Goal: Information Seeking & Learning: Learn about a topic

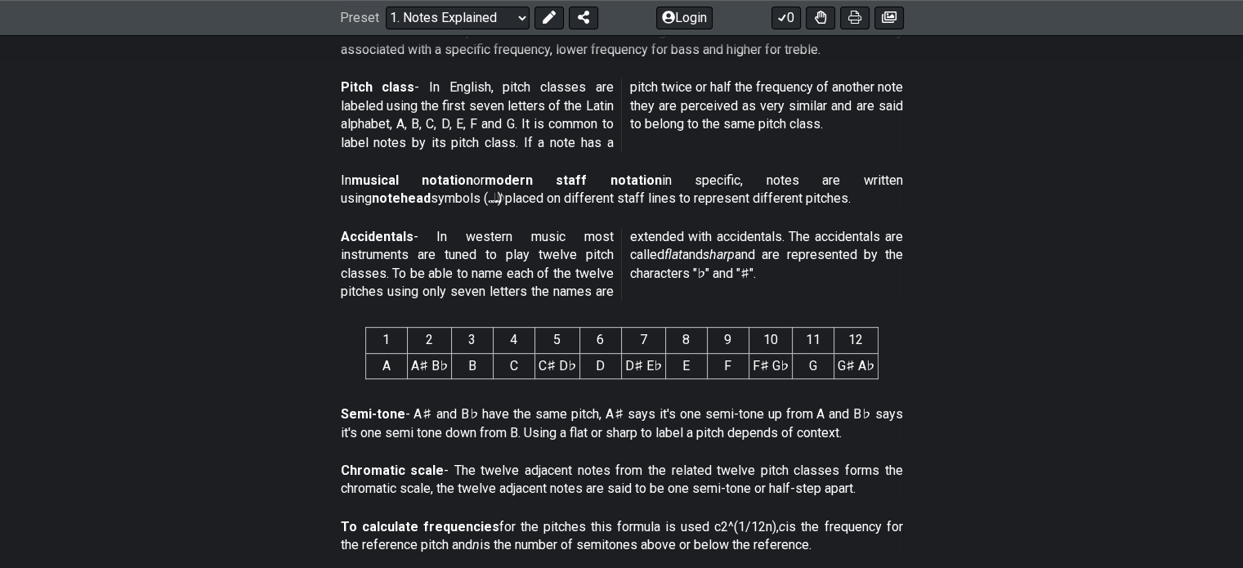
scroll to position [571, 0]
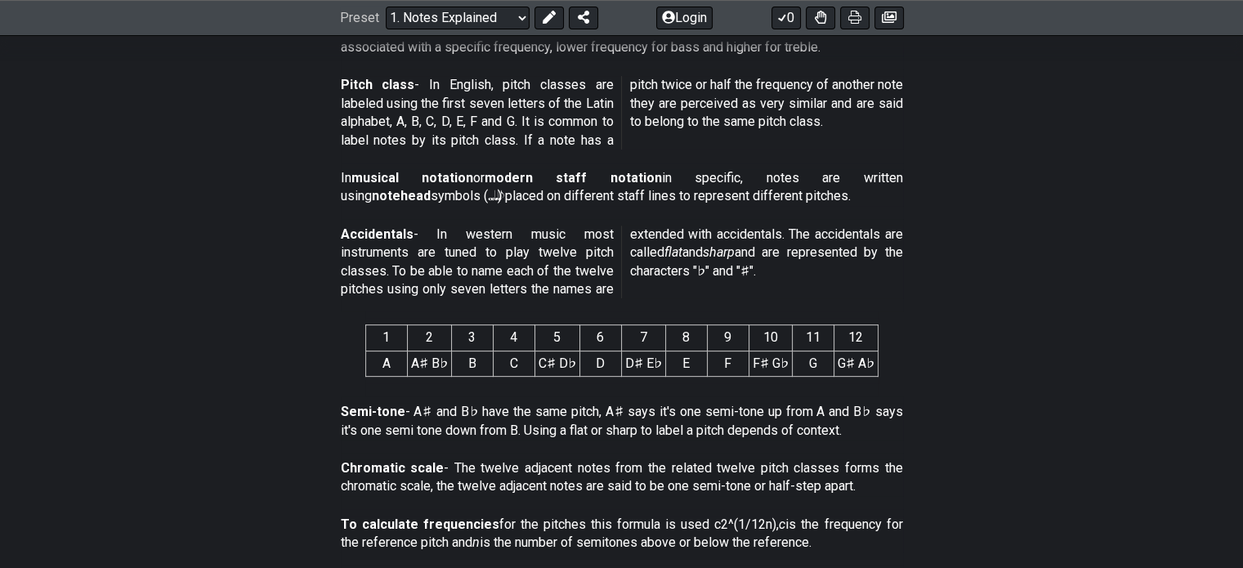
drag, startPoint x: 249, startPoint y: 186, endPoint x: 225, endPoint y: 176, distance: 25.7
click at [225, 176] on section "In musical notation or modern staff notation in specific, notes are written usi…" at bounding box center [621, 191] width 1243 height 56
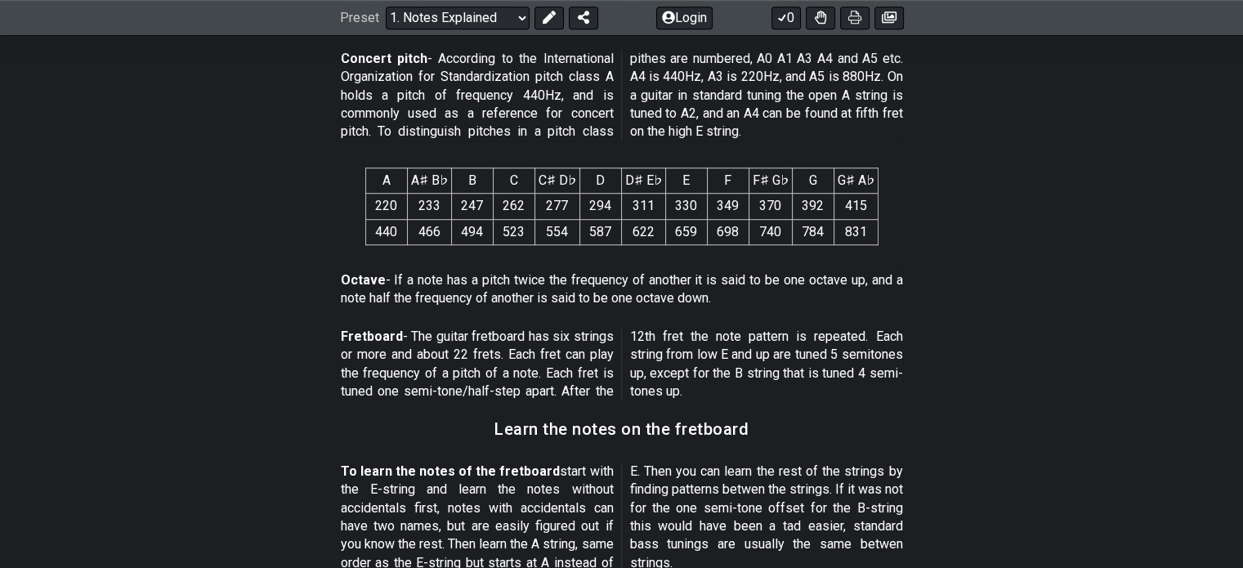
scroll to position [1673, 0]
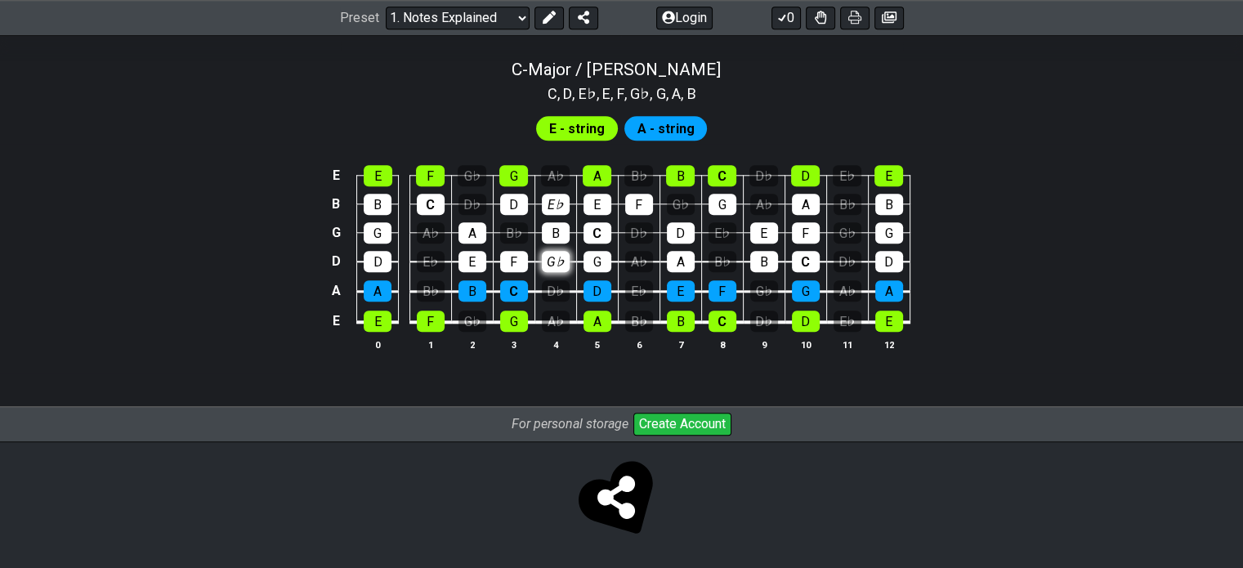
click at [556, 213] on tbody "E E F G♭ G A♭ A B♭ B C D♭ D E♭ E B B C D♭ D E♭ E F G♭ G A♭ A B♭ B G G A♭ A B♭ B…" at bounding box center [618, 243] width 584 height 192
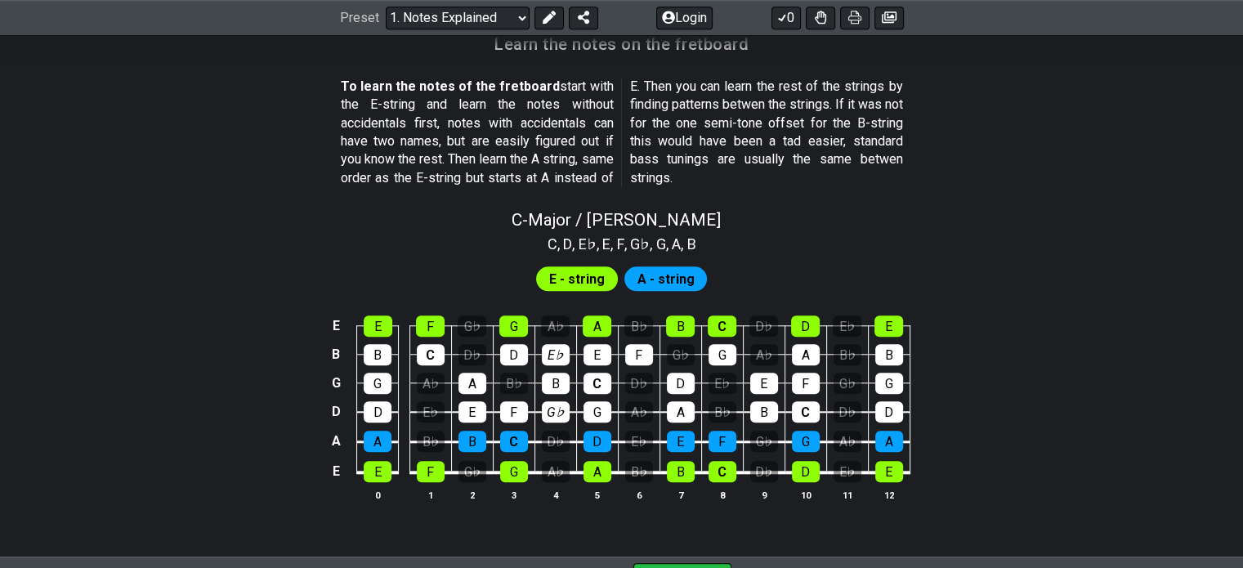
scroll to position [1459, 0]
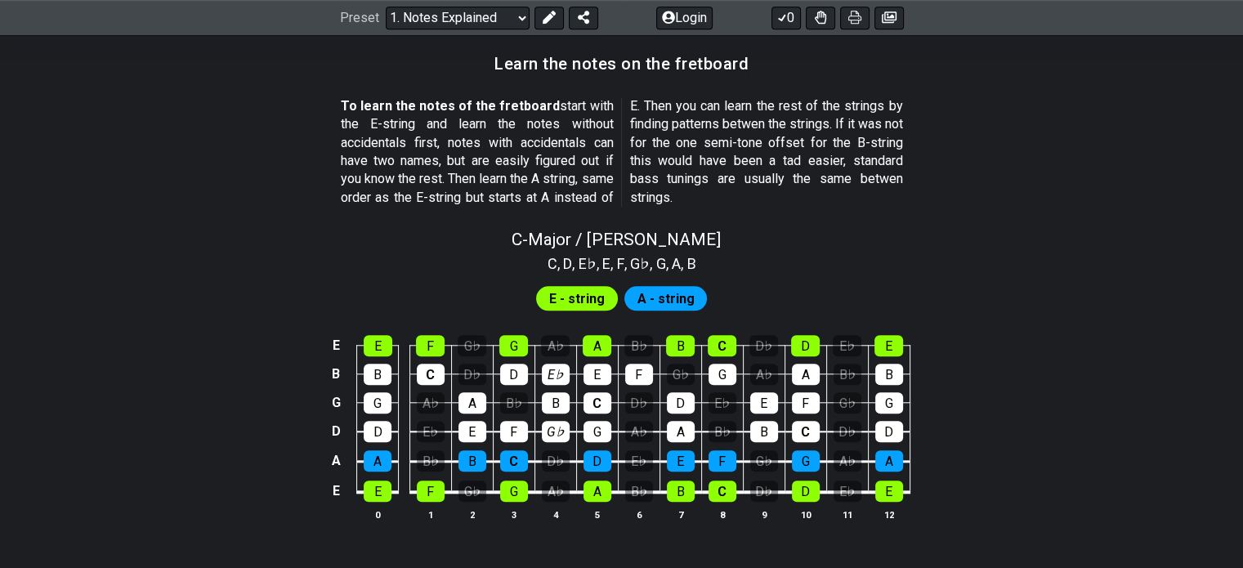
click at [733, 317] on td "C" at bounding box center [722, 331] width 42 height 29
click at [589, 329] on td "A" at bounding box center [597, 331] width 42 height 29
click at [597, 348] on div "A" at bounding box center [597, 345] width 29 height 21
click at [504, 349] on div "G" at bounding box center [513, 345] width 29 height 21
click at [522, 351] on div "G" at bounding box center [513, 345] width 29 height 21
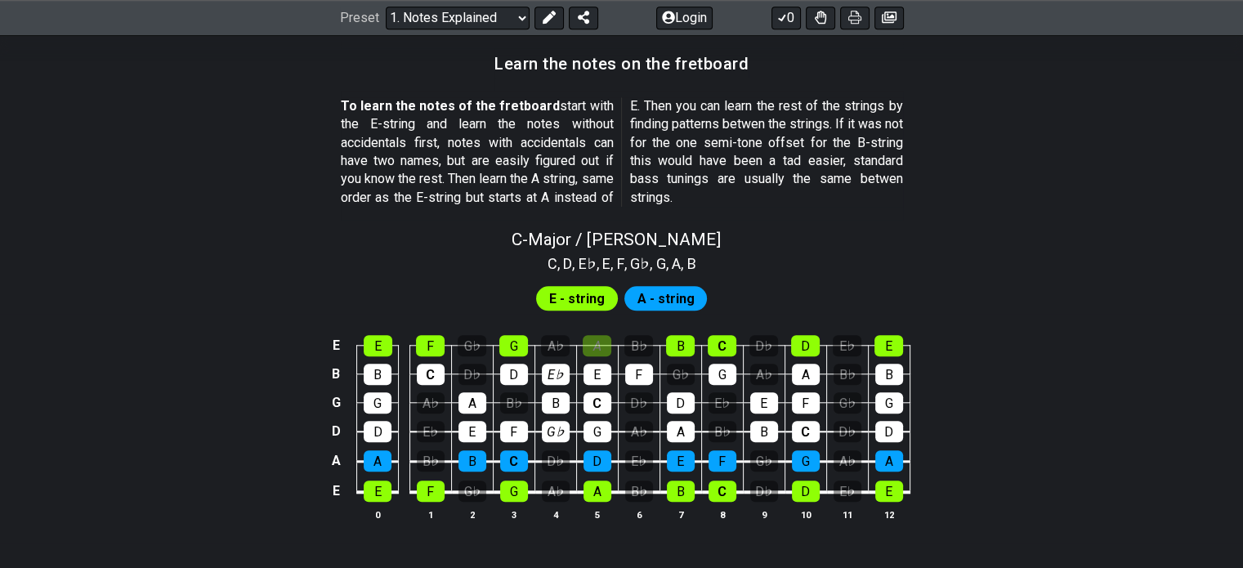
click at [573, 347] on td "E♭" at bounding box center [556, 359] width 42 height 29
click at [596, 346] on div "A" at bounding box center [597, 345] width 29 height 21
click at [558, 392] on div "B" at bounding box center [556, 402] width 28 height 21
click at [561, 398] on div "B" at bounding box center [556, 402] width 28 height 21
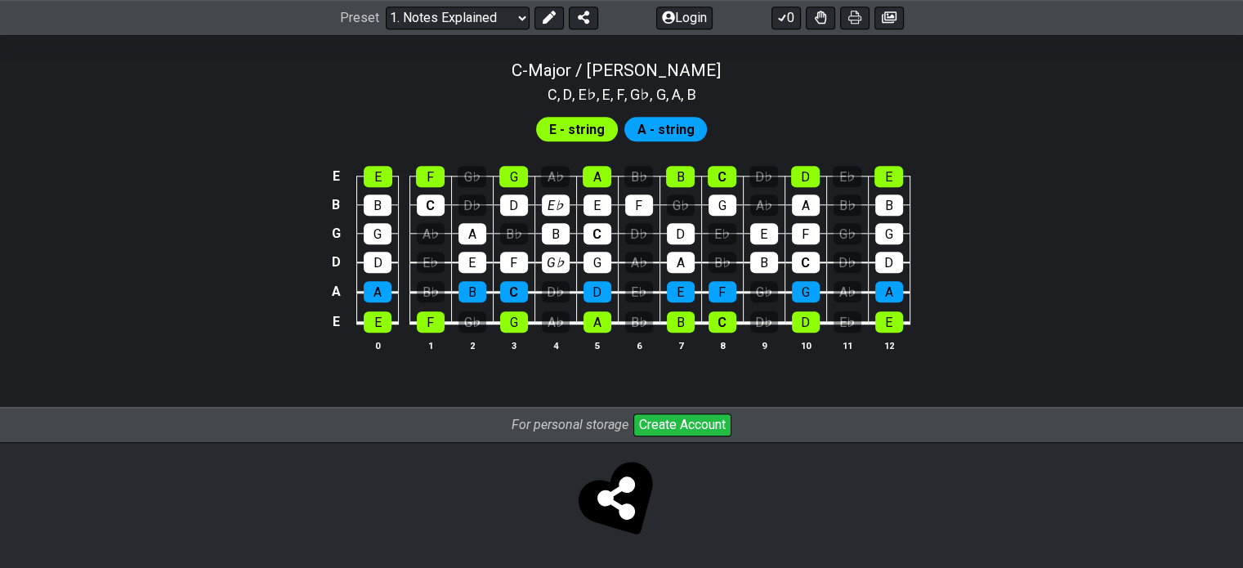
click at [516, 5] on div "Preset Welcome to #fretflip! Initial Preset Custom Preset Minor Pentatonic Majo…" at bounding box center [621, 18] width 1243 height 36
click at [515, 15] on select "Welcome to #fretflip! Initial Preset Custom Preset Minor Pentatonic Major Penta…" at bounding box center [458, 18] width 144 height 23
click at [386, 7] on select "Welcome to #fretflip! Initial Preset Custom Preset Minor Pentatonic Major Penta…" at bounding box center [458, 18] width 144 height 23
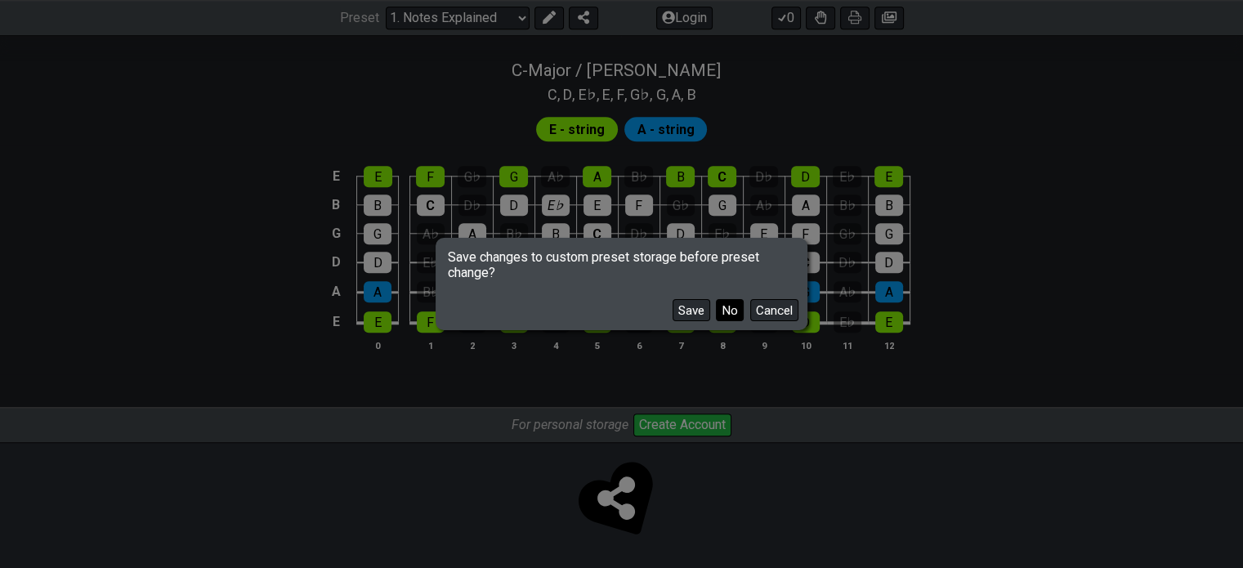
click at [729, 307] on button "No" at bounding box center [730, 310] width 28 height 22
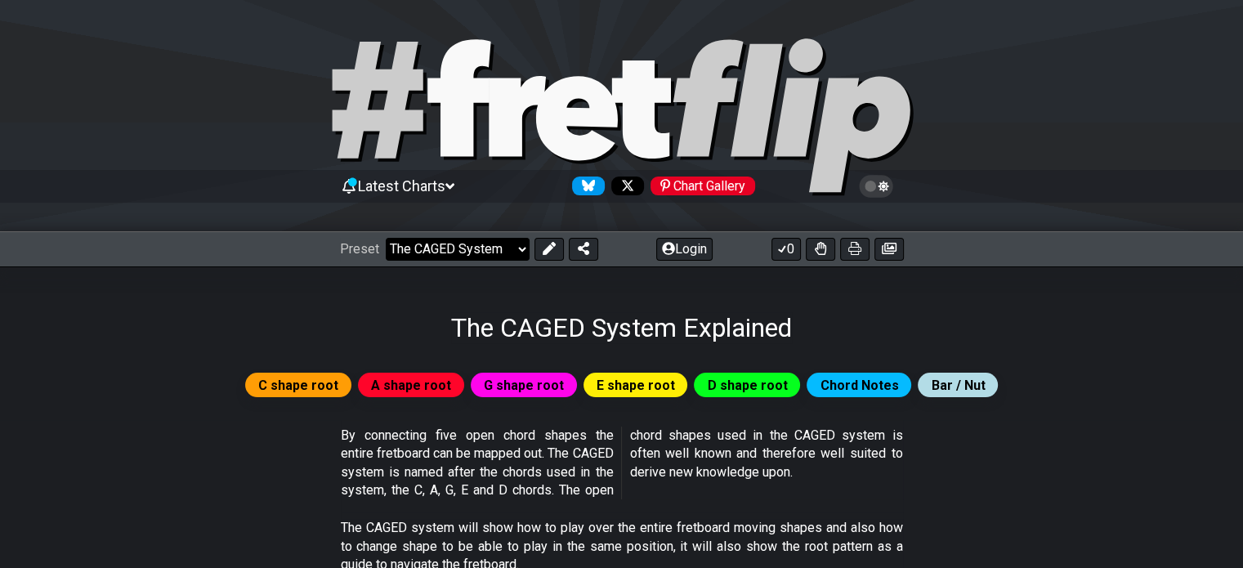
click at [479, 257] on select "Welcome to #fretflip! Initial Preset Custom Preset Minor Pentatonic Major Penta…" at bounding box center [458, 249] width 144 height 23
click at [386, 238] on select "Welcome to #fretflip! Initial Preset Custom Preset Minor Pentatonic Major Penta…" at bounding box center [458, 249] width 144 height 23
select select "/welcome"
select select "C"
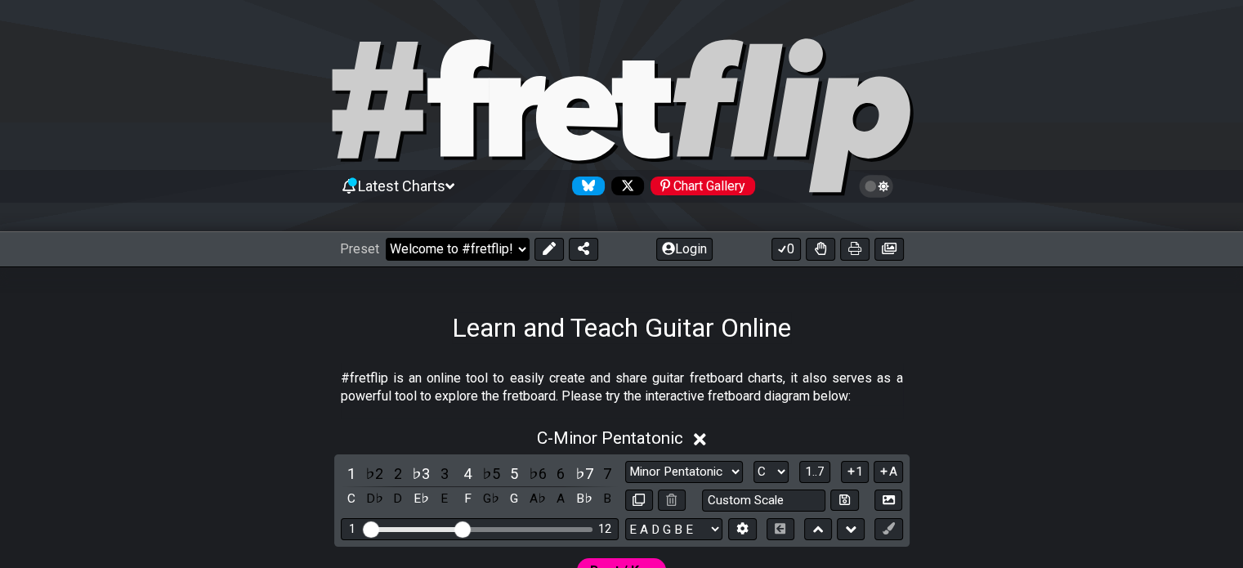
click at [470, 252] on select "Welcome to #fretflip! Initial Preset Custom Preset Minor Pentatonic Major Penta…" at bounding box center [458, 249] width 144 height 23
click at [386, 238] on select "Welcome to #fretflip! Initial Preset Custom Preset Minor Pentatonic Major Penta…" at bounding box center [458, 249] width 144 height 23
select select "/minor-pentatonic"
select select "C"
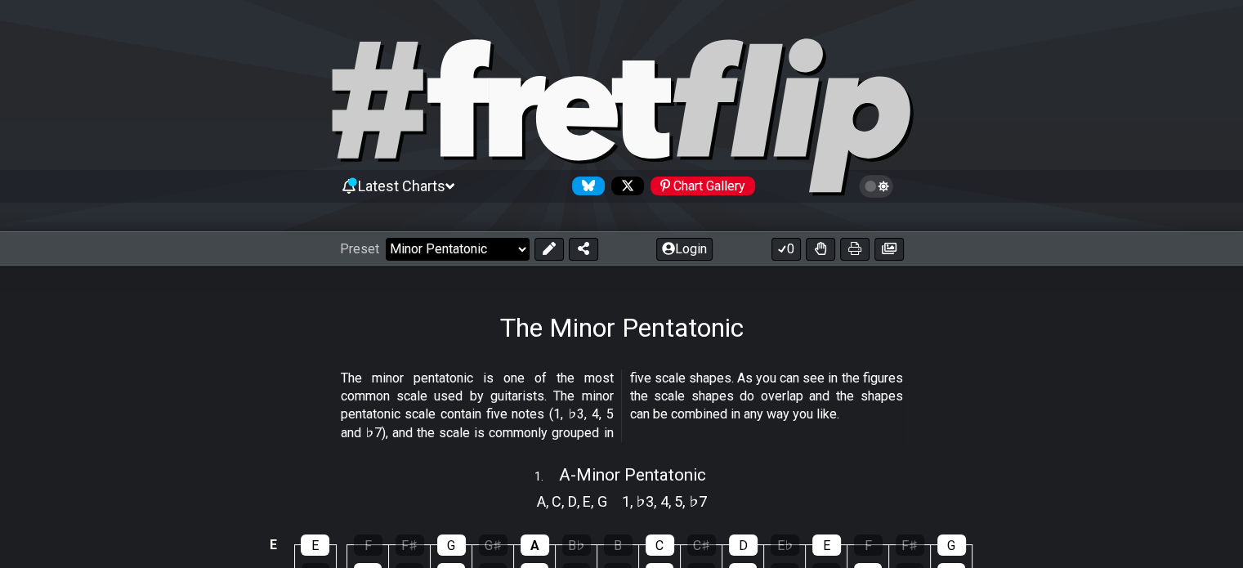
click at [469, 251] on select "Welcome to #fretflip! Initial Preset Custom Preset Minor Pentatonic Major Penta…" at bounding box center [458, 249] width 144 height 23
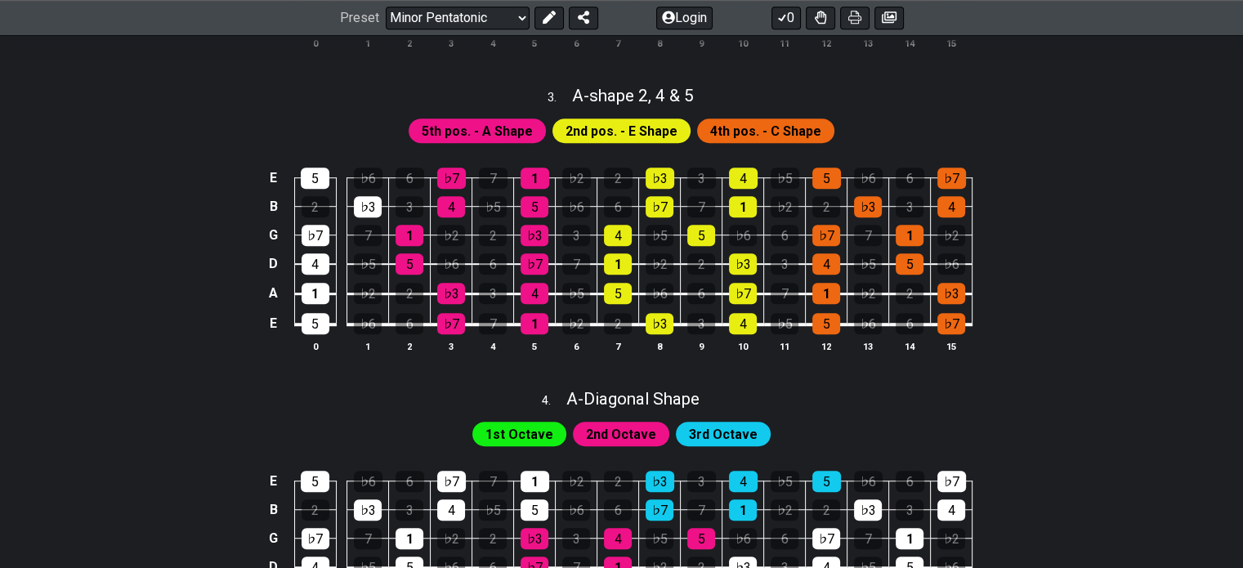
scroll to position [1013, 0]
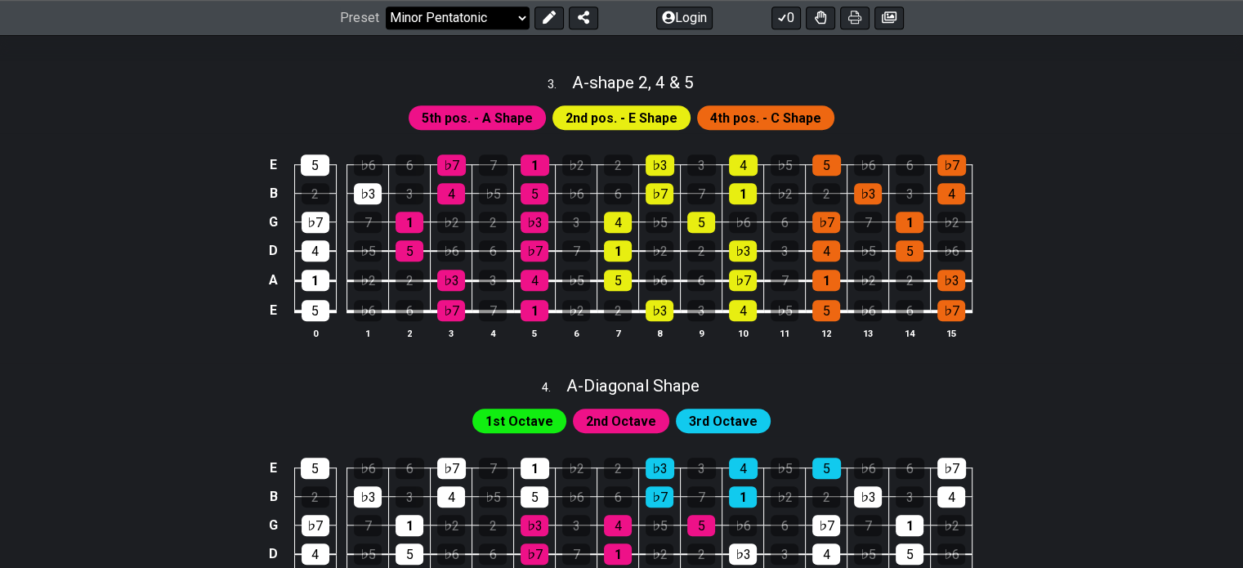
click at [416, 9] on select "Welcome to #fretflip! Initial Preset Custom Preset Minor Pentatonic Major Penta…" at bounding box center [458, 18] width 144 height 23
click at [386, 29] on select "Welcome to #fretflip! Initial Preset Custom Preset Minor Pentatonic Major Penta…" at bounding box center [458, 18] width 144 height 23
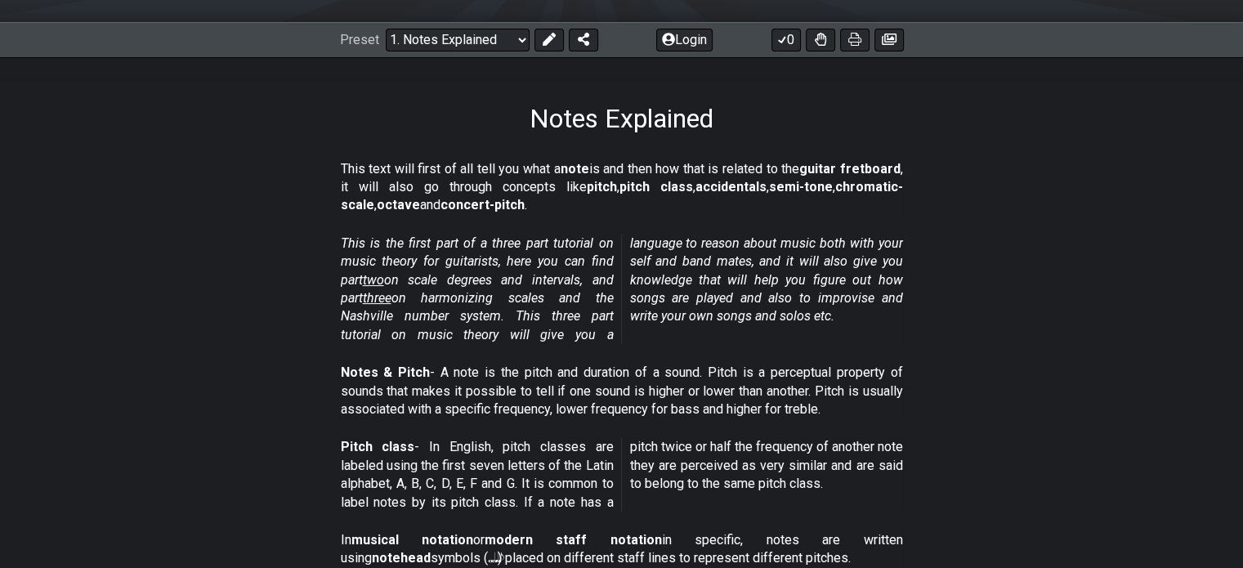
scroll to position [209, 0]
drag, startPoint x: 314, startPoint y: 279, endPoint x: 216, endPoint y: 286, distance: 98.4
click at [216, 286] on section "This is the first part of a three part tutorial on music theory for guitarists,…" at bounding box center [621, 292] width 1243 height 129
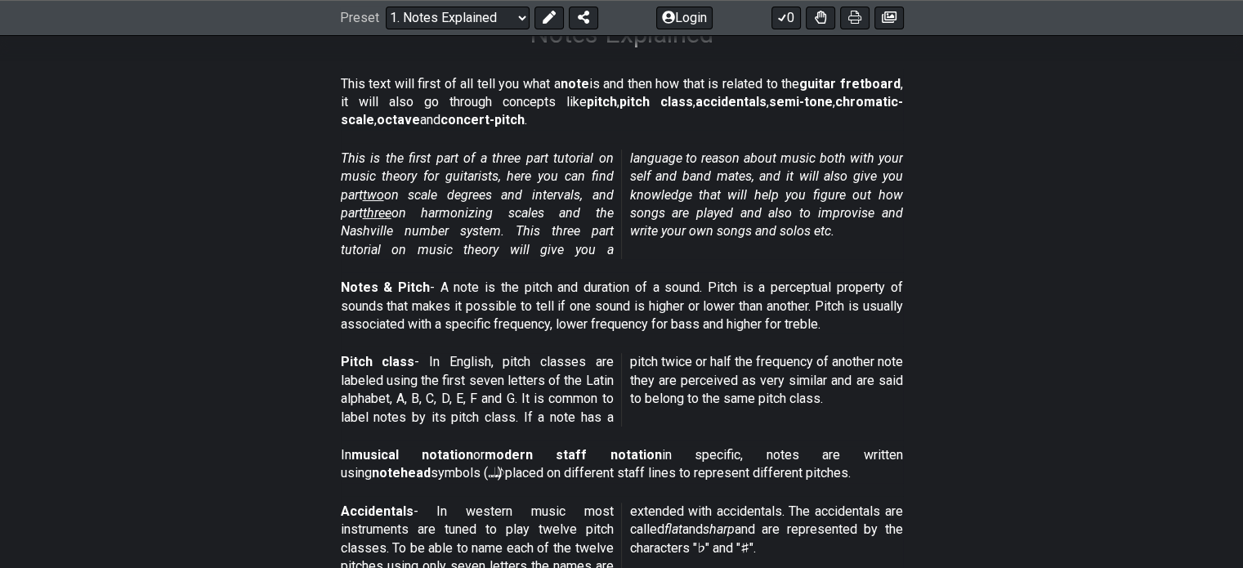
scroll to position [337, 0]
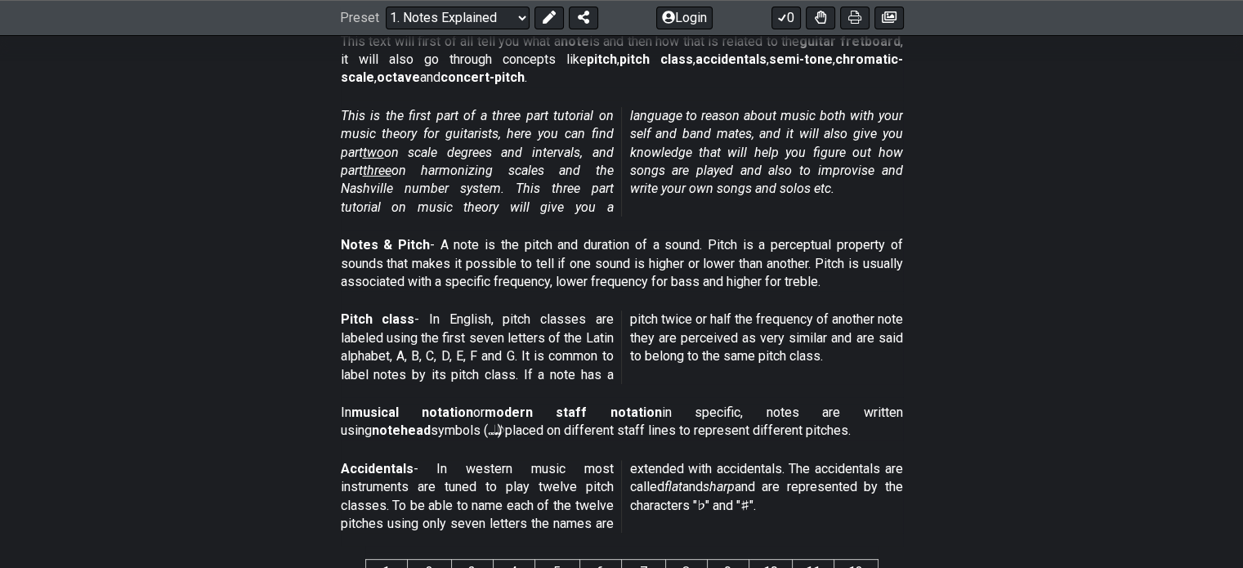
click at [216, 286] on section "Notes & Pitch - A note is the pitch and duration of a sound. Pitch is a percept…" at bounding box center [621, 267] width 1243 height 74
drag, startPoint x: 268, startPoint y: 262, endPoint x: 228, endPoint y: 267, distance: 40.5
click at [228, 267] on section "Notes & Pitch - A note is the pitch and duration of a sound. Pitch is a percept…" at bounding box center [621, 267] width 1243 height 74
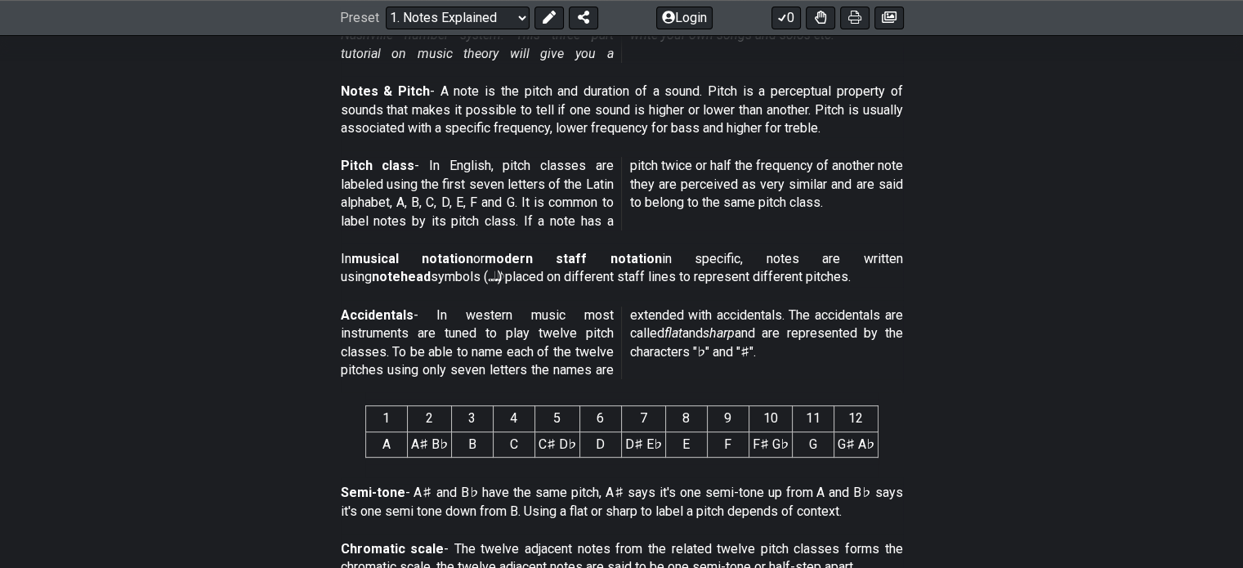
scroll to position [492, 0]
drag, startPoint x: 228, startPoint y: 267, endPoint x: 213, endPoint y: 267, distance: 15.5
click at [213, 267] on section "In musical notation or modern staff notation in specific, notes are written usi…" at bounding box center [621, 270] width 1243 height 56
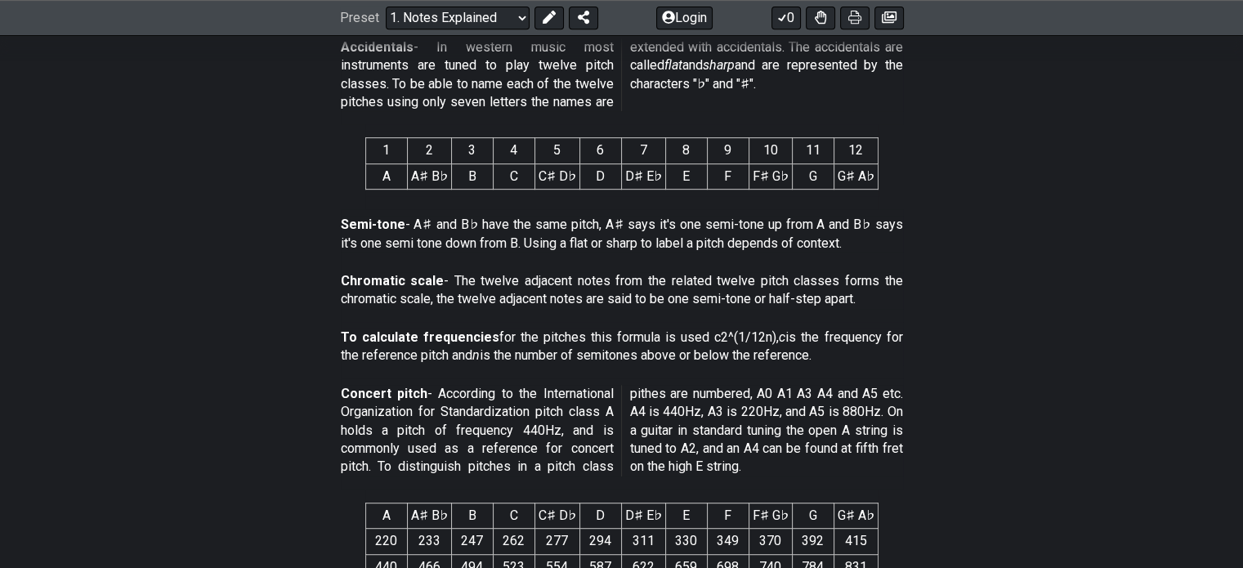
scroll to position [759, 0]
drag, startPoint x: 215, startPoint y: 261, endPoint x: 147, endPoint y: 241, distance: 70.6
click at [147, 241] on section "Semi-tone - A♯ and B♭ have the same pitch, A♯ says it's one semi-tone up from A…" at bounding box center [621, 237] width 1243 height 56
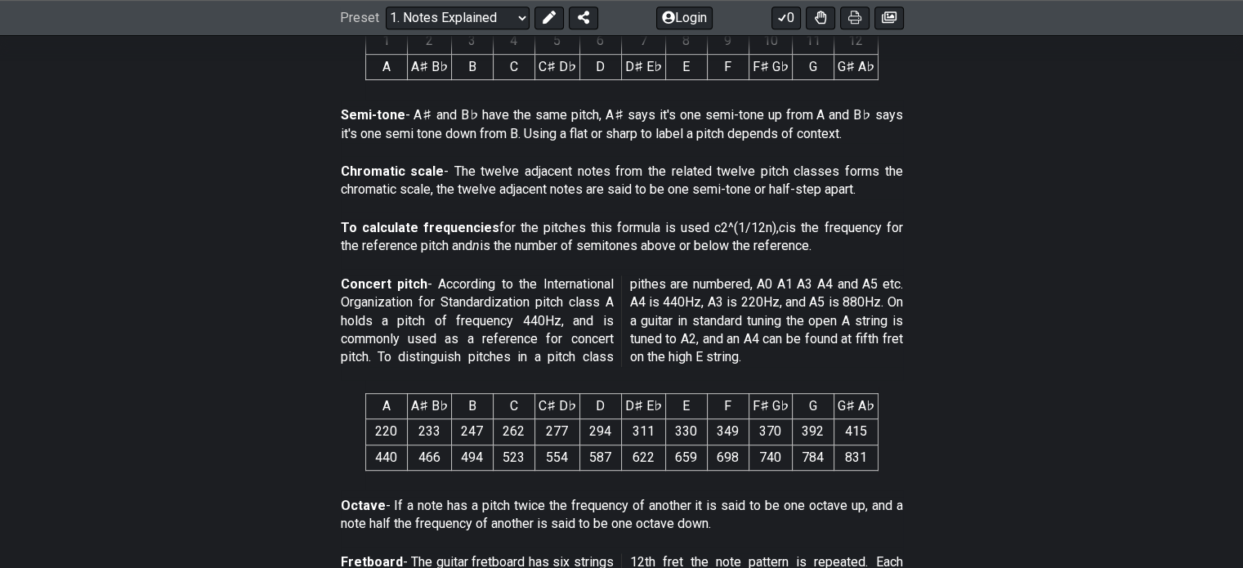
scroll to position [870, 0]
drag, startPoint x: 173, startPoint y: 247, endPoint x: 109, endPoint y: 242, distance: 64.8
click at [109, 242] on section "To calculate frequencies for the pitches this formula is used c2^(1/12n), c is …" at bounding box center [621, 239] width 1243 height 56
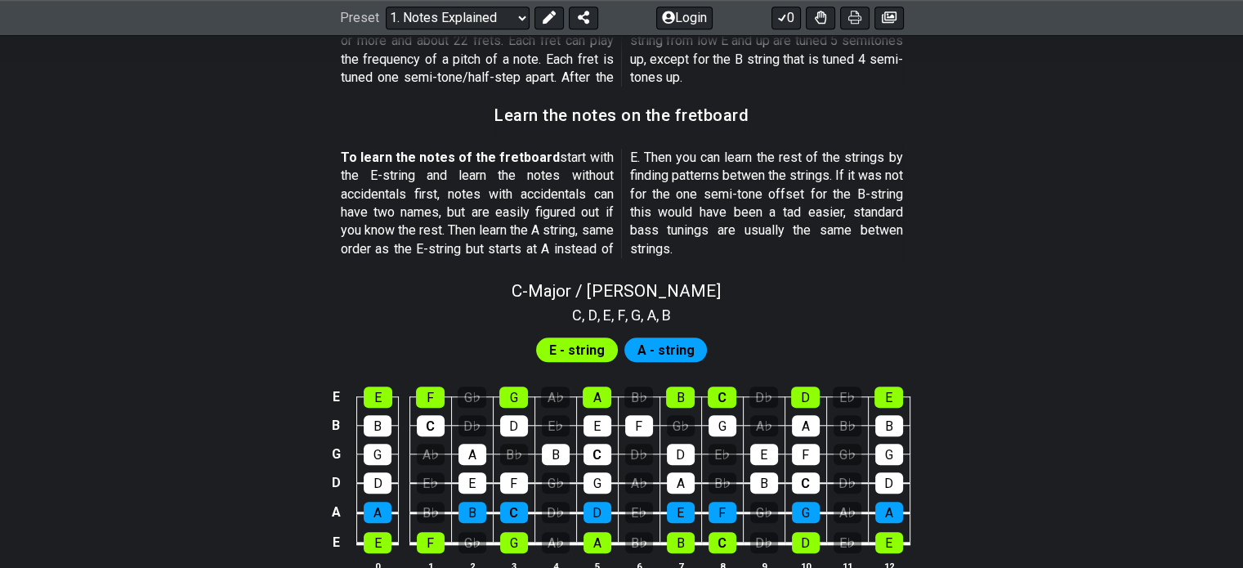
scroll to position [1409, 0]
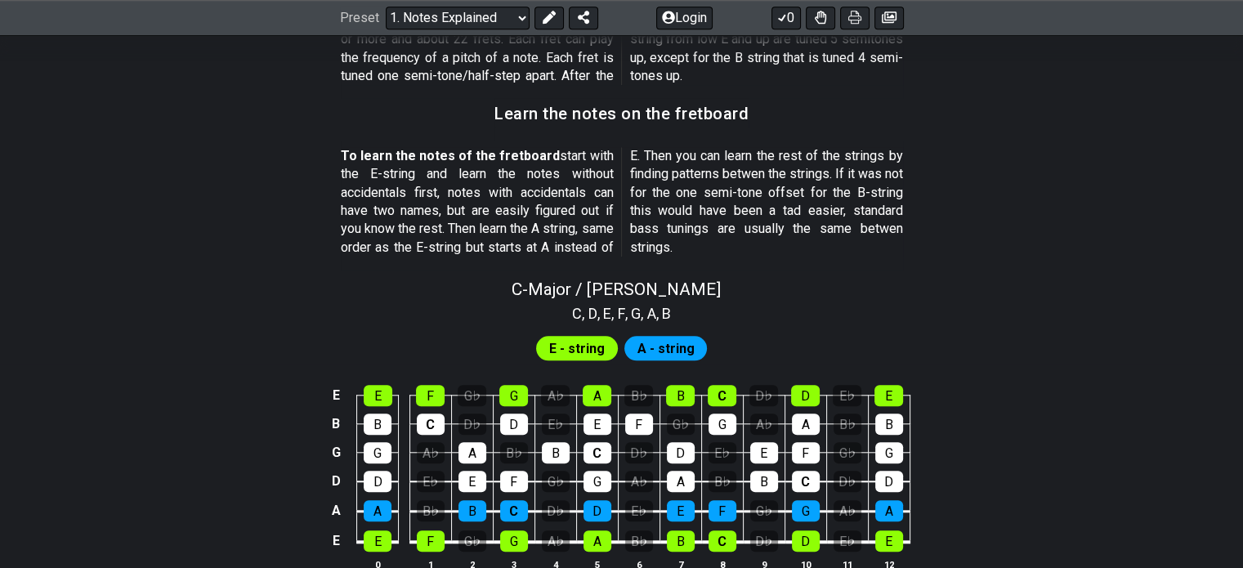
drag, startPoint x: 271, startPoint y: 153, endPoint x: 213, endPoint y: 168, distance: 60.1
click at [213, 168] on section "To learn the notes of the fretboard start with the E-string and learn the notes…" at bounding box center [621, 205] width 1243 height 129
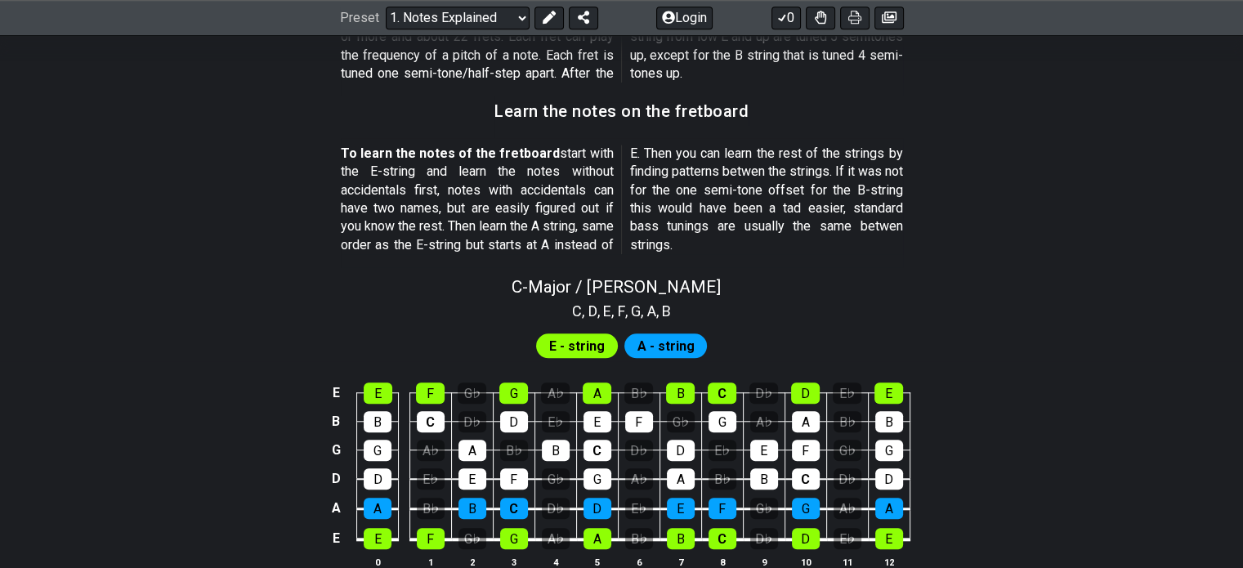
scroll to position [1411, 0]
click at [213, 168] on section "To learn the notes of the fretboard start with the E-string and learn the notes…" at bounding box center [621, 203] width 1243 height 129
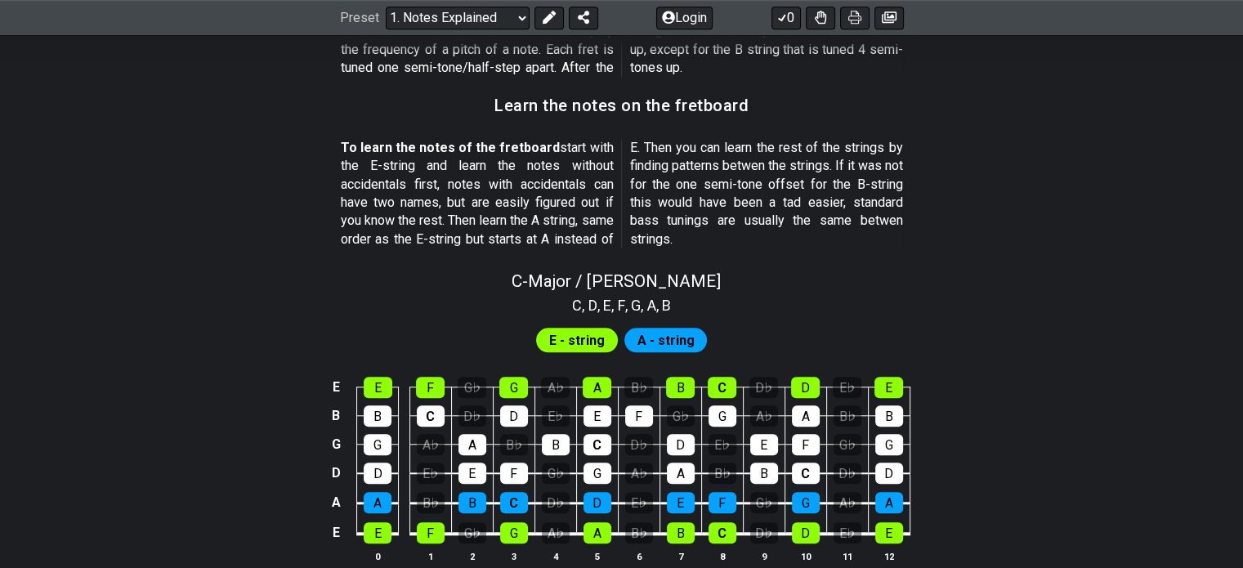
scroll to position [1418, 0]
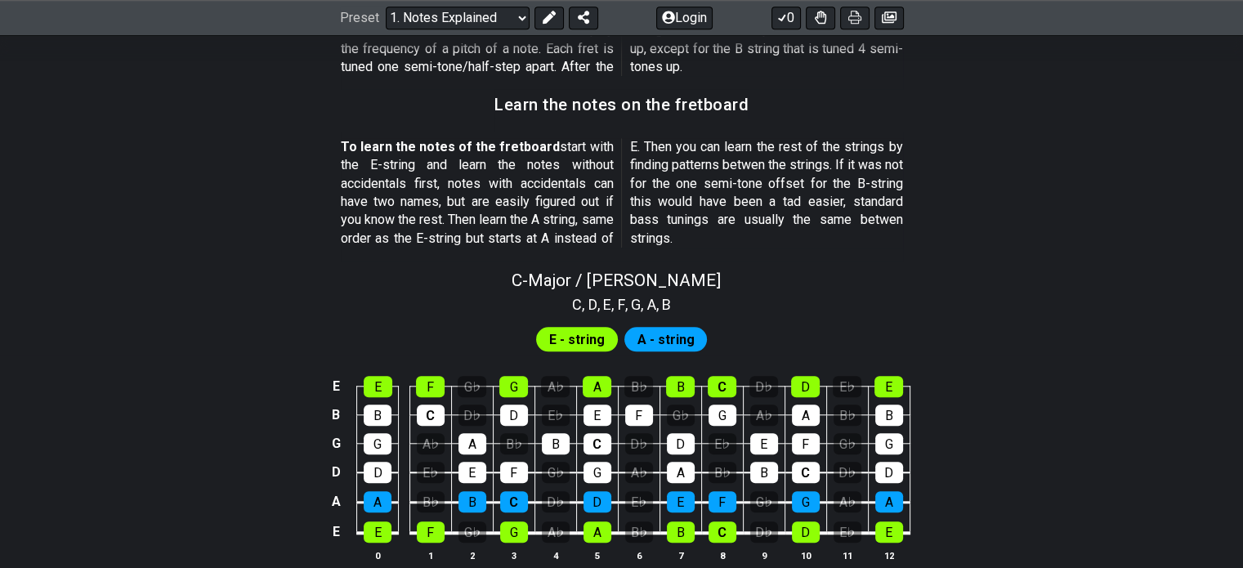
drag, startPoint x: 213, startPoint y: 168, endPoint x: 184, endPoint y: 170, distance: 28.7
click at [184, 170] on section "To learn the notes of the fretboard start with the E-string and learn the notes…" at bounding box center [621, 196] width 1243 height 129
click at [677, 343] on span "A - string" at bounding box center [665, 340] width 57 height 24
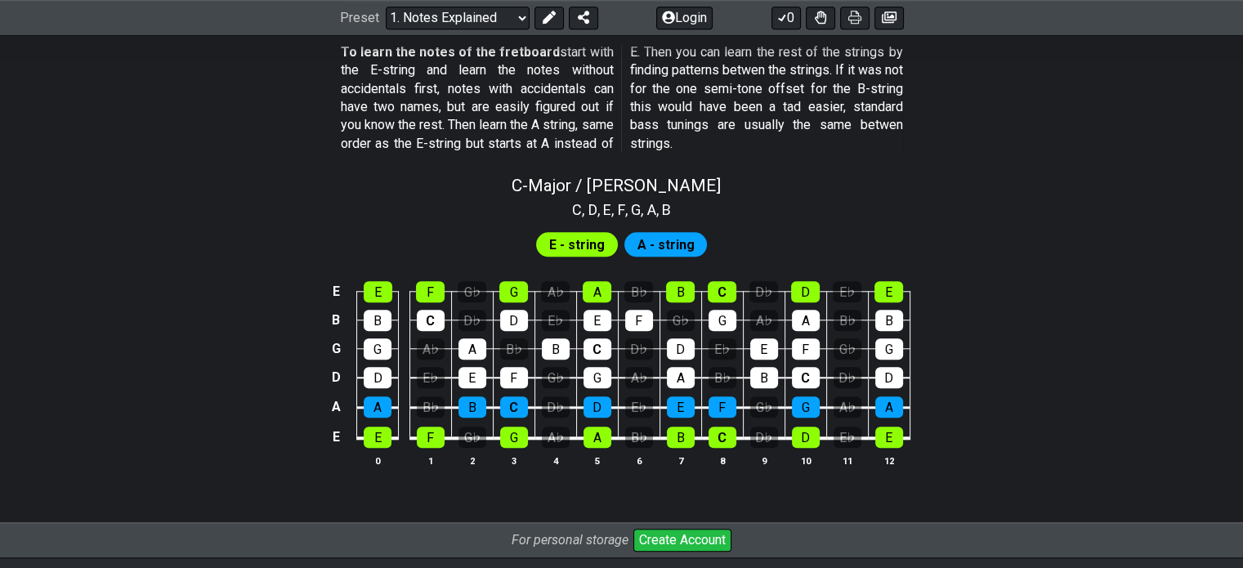
scroll to position [1529, 0]
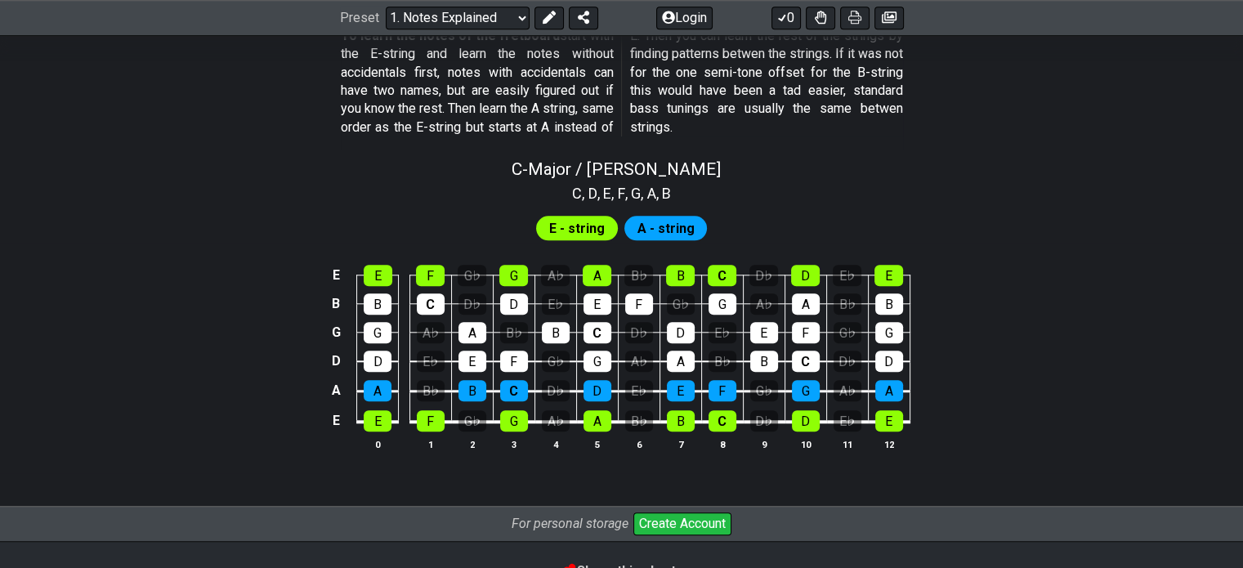
drag, startPoint x: 265, startPoint y: 222, endPoint x: 200, endPoint y: 200, distance: 68.2
click at [200, 200] on div "C , D , E , F , G , A , B" at bounding box center [621, 192] width 1243 height 26
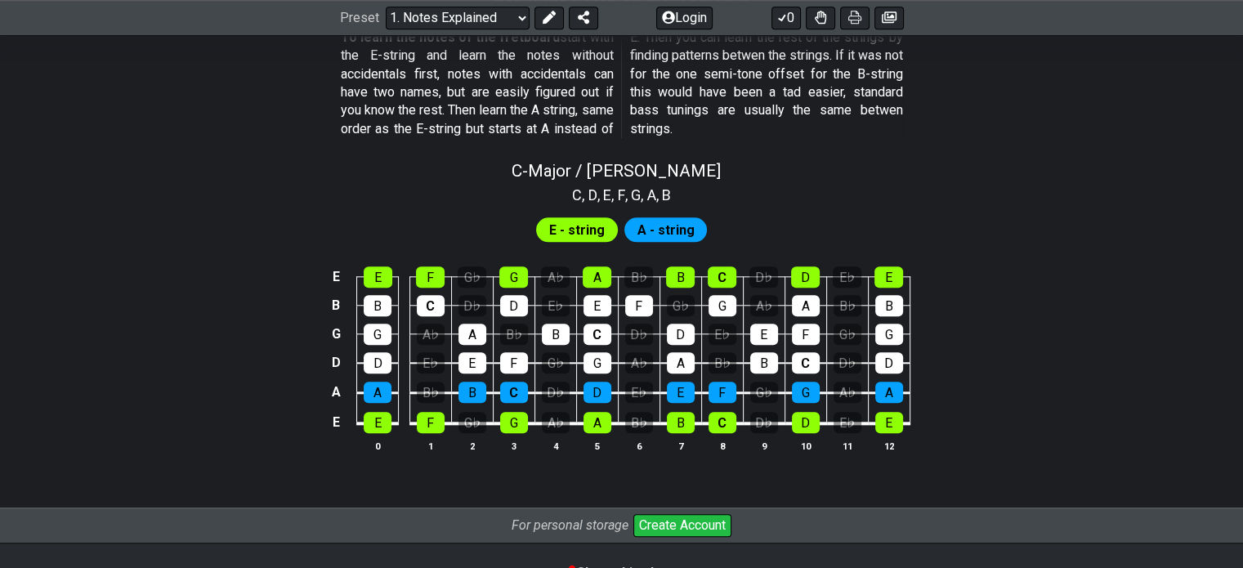
scroll to position [1527, 0]
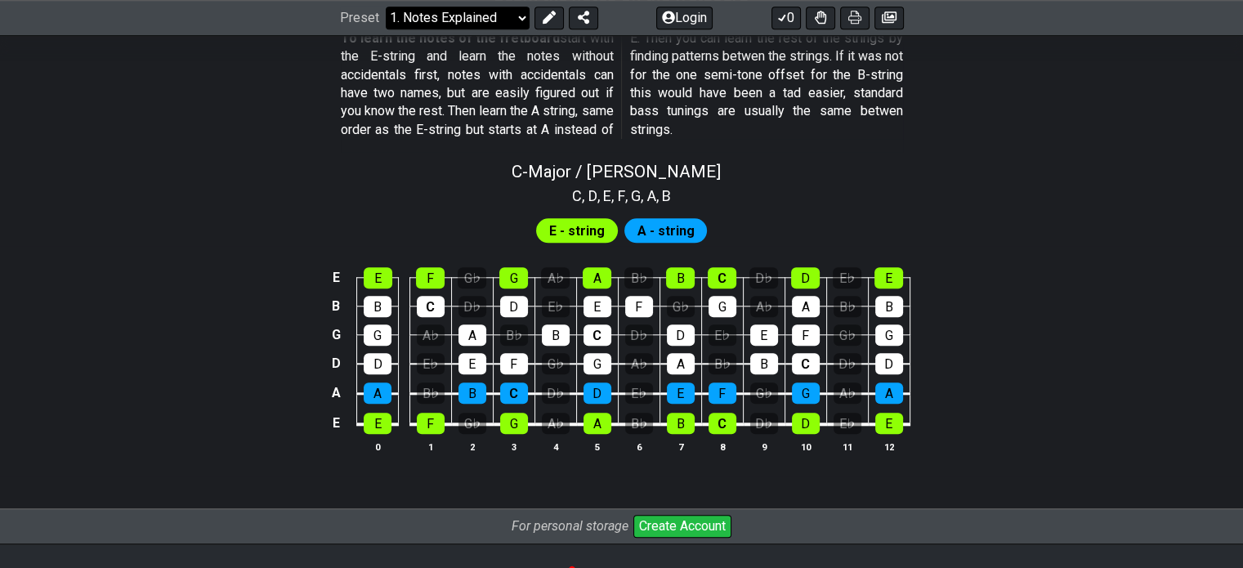
click at [475, 20] on select "Welcome to #fretflip! Initial Preset Custom Preset Minor Pentatonic Major Penta…" at bounding box center [458, 18] width 144 height 23
click at [386, 29] on select "Welcome to #fretflip! Initial Preset Custom Preset Minor Pentatonic Major Penta…" at bounding box center [458, 18] width 144 height 23
select select "/scale-degrees-and-intervals"
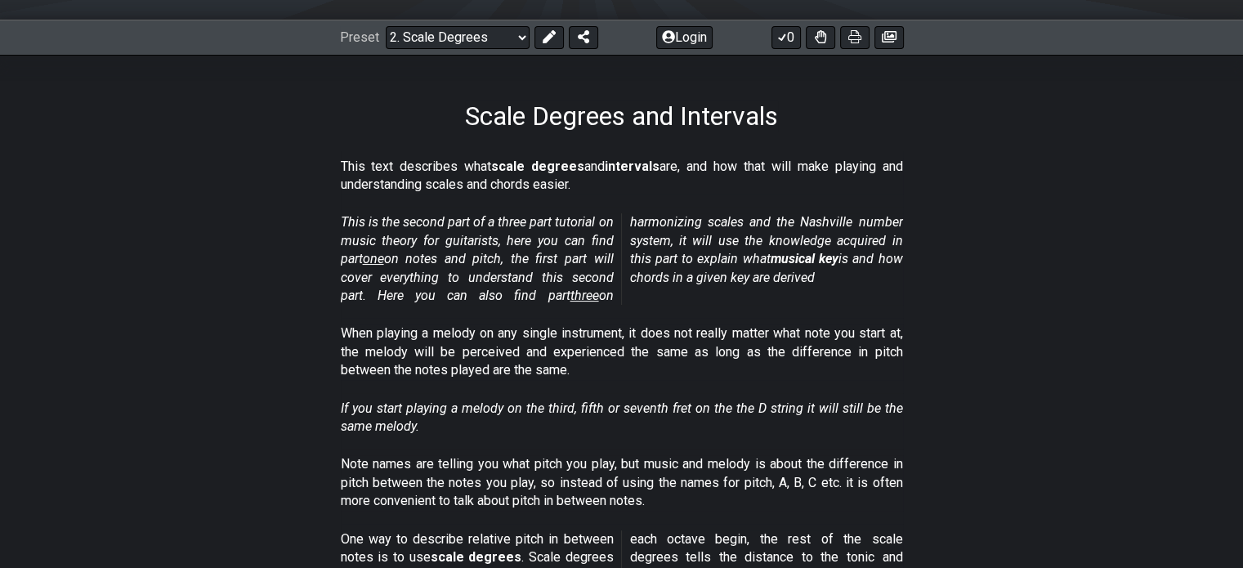
scroll to position [213, 0]
drag, startPoint x: 241, startPoint y: 247, endPoint x: 195, endPoint y: 251, distance: 46.0
click at [195, 251] on section "This is the second part of a three part tutorial on music theory for guitarists…" at bounding box center [621, 261] width 1243 height 111
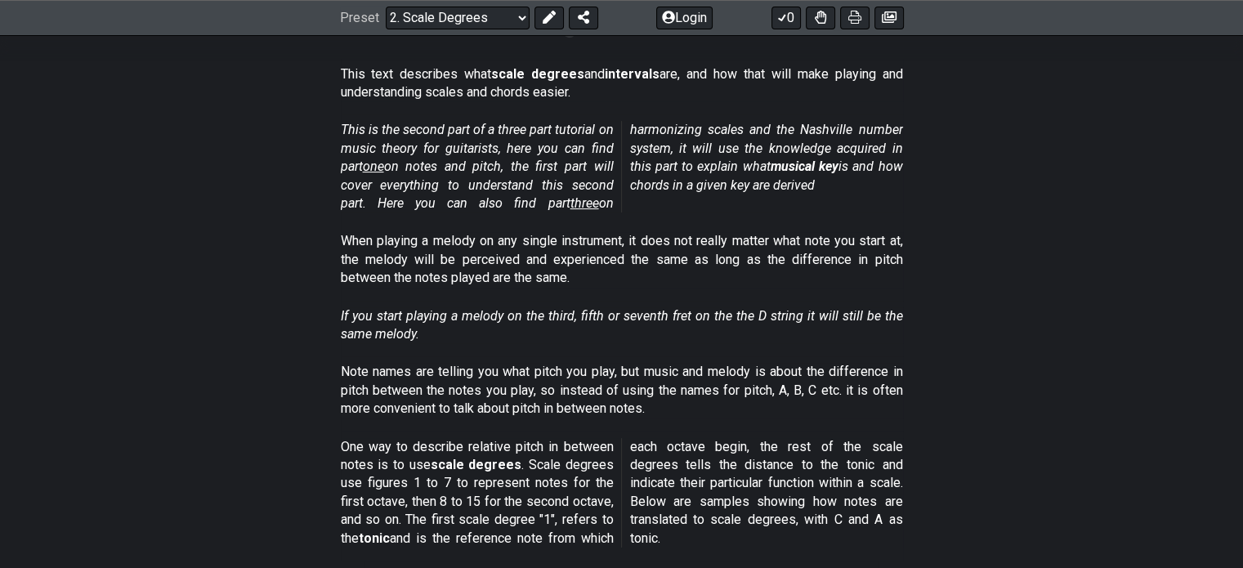
scroll to position [307, 0]
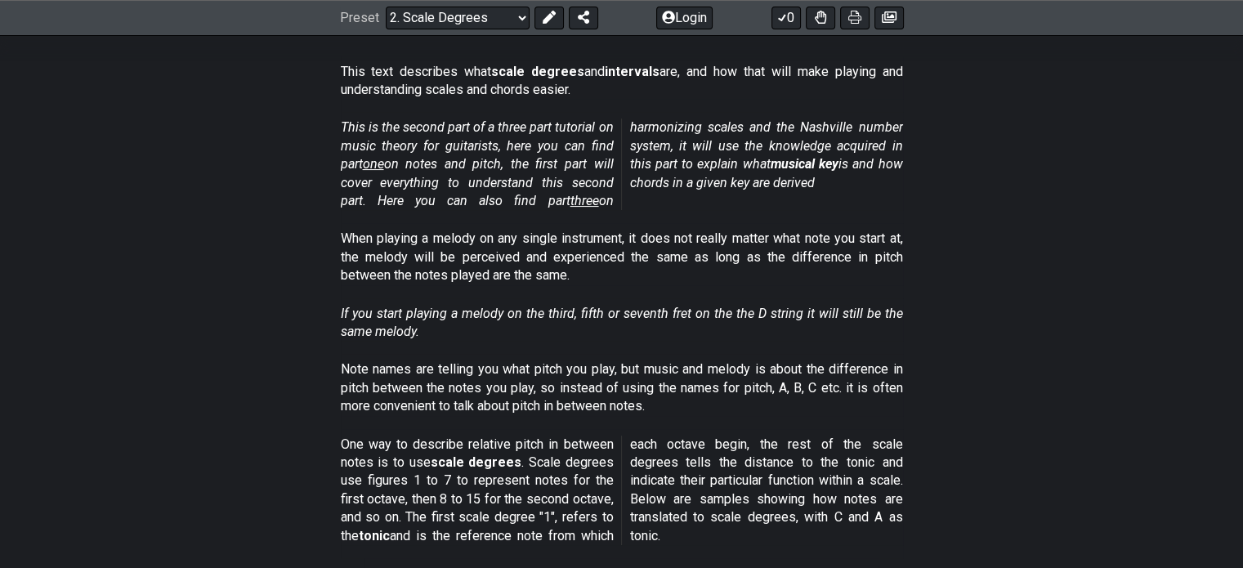
drag, startPoint x: 227, startPoint y: 331, endPoint x: 196, endPoint y: 318, distance: 33.7
click at [196, 318] on section "If you start playing a melody on the third, fifth or seventh fret on the the D …" at bounding box center [621, 326] width 1243 height 56
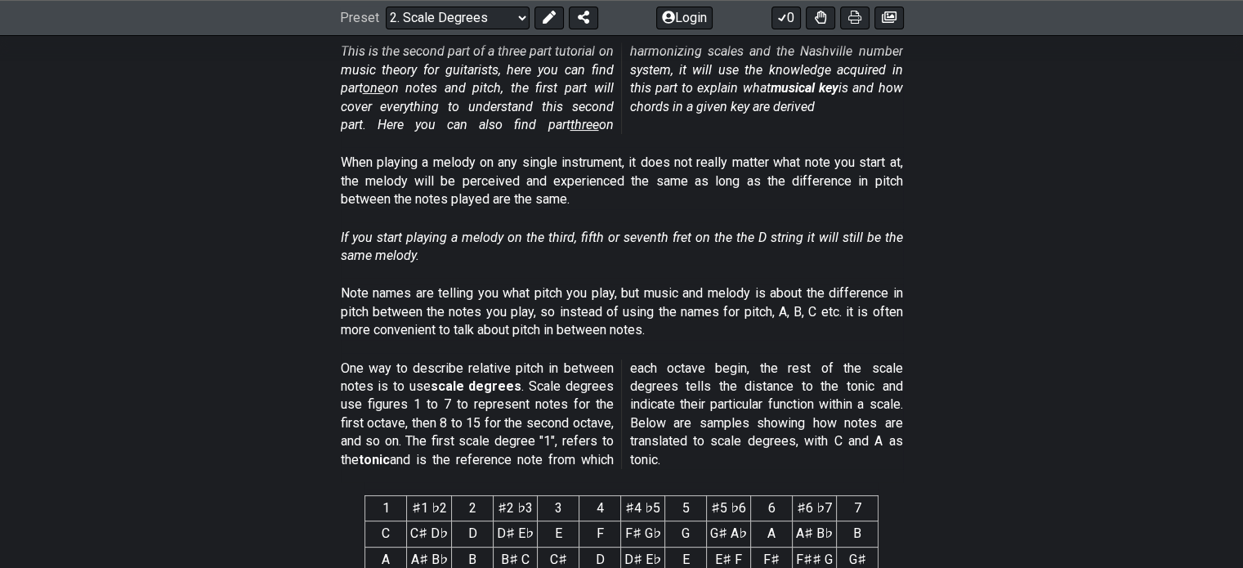
scroll to position [376, 0]
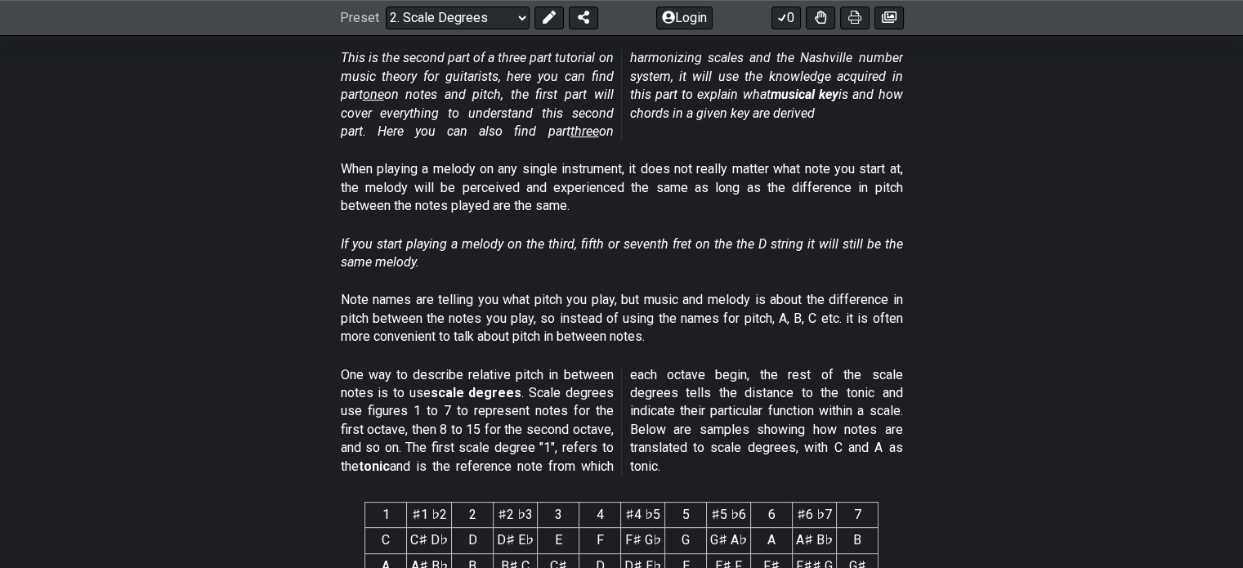
drag, startPoint x: 267, startPoint y: 351, endPoint x: 226, endPoint y: 355, distance: 41.8
click at [226, 355] on section "Note names are telling you what pitch you play, but music and melody is about t…" at bounding box center [621, 321] width 1243 height 74
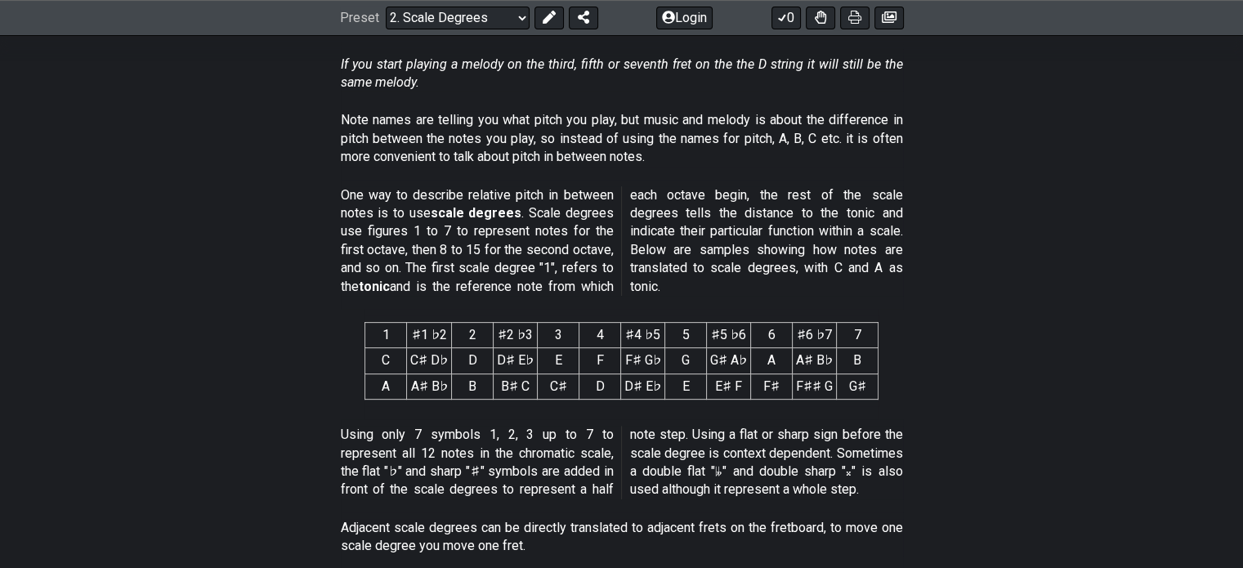
scroll to position [559, 0]
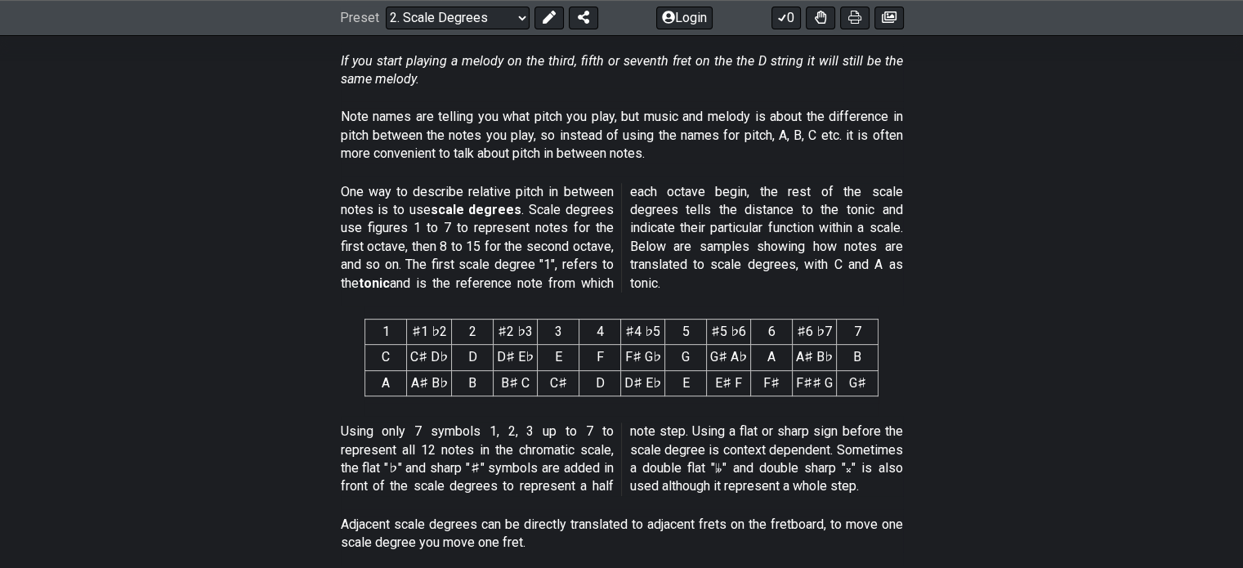
drag, startPoint x: 255, startPoint y: 206, endPoint x: 226, endPoint y: 222, distance: 33.0
click at [226, 222] on section "One way to describe relative pitch in between notes is to use scale degrees . S…" at bounding box center [621, 241] width 1243 height 129
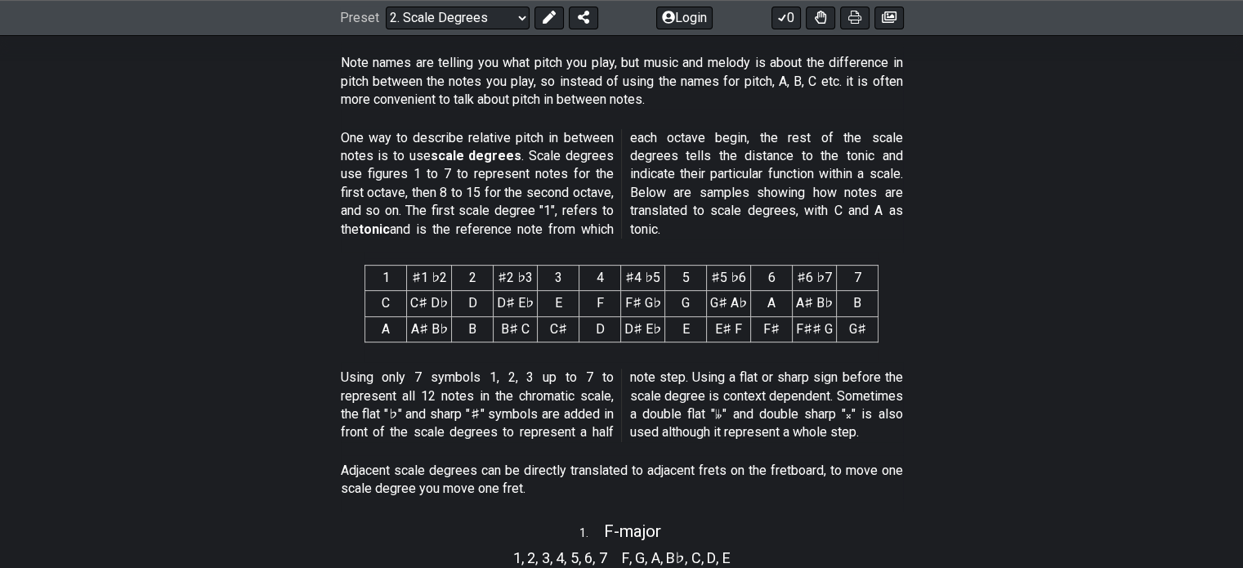
scroll to position [615, 0]
drag, startPoint x: 280, startPoint y: 213, endPoint x: 247, endPoint y: 217, distance: 33.8
click at [247, 217] on section "One way to describe relative pitch in between notes is to use scale degrees . S…" at bounding box center [621, 185] width 1243 height 129
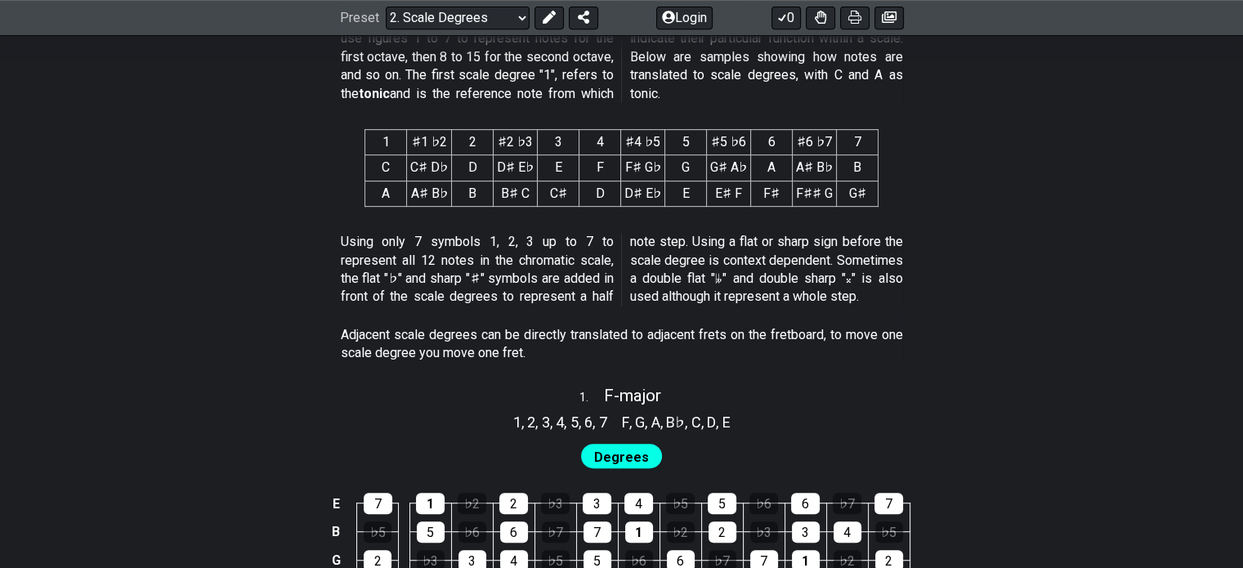
scroll to position [752, 0]
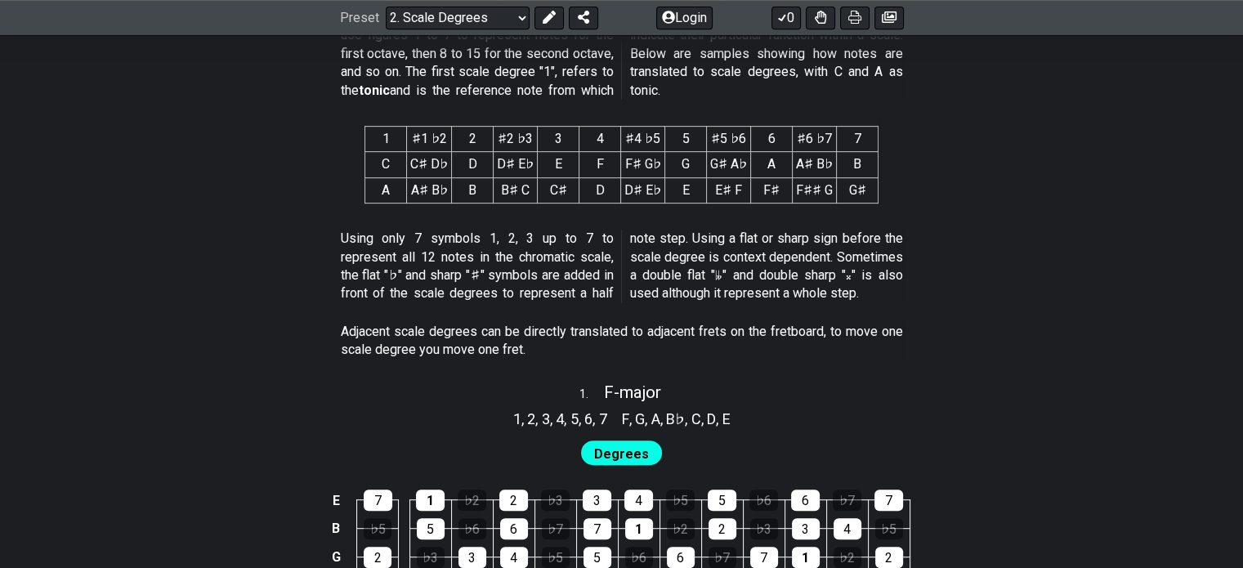
drag, startPoint x: 247, startPoint y: 217, endPoint x: 192, endPoint y: 250, distance: 64.2
click at [192, 250] on section "Using only 7 symbols 1, 2, 3 up to 7 to represent all 12 notes in the chromatic…" at bounding box center [621, 269] width 1243 height 93
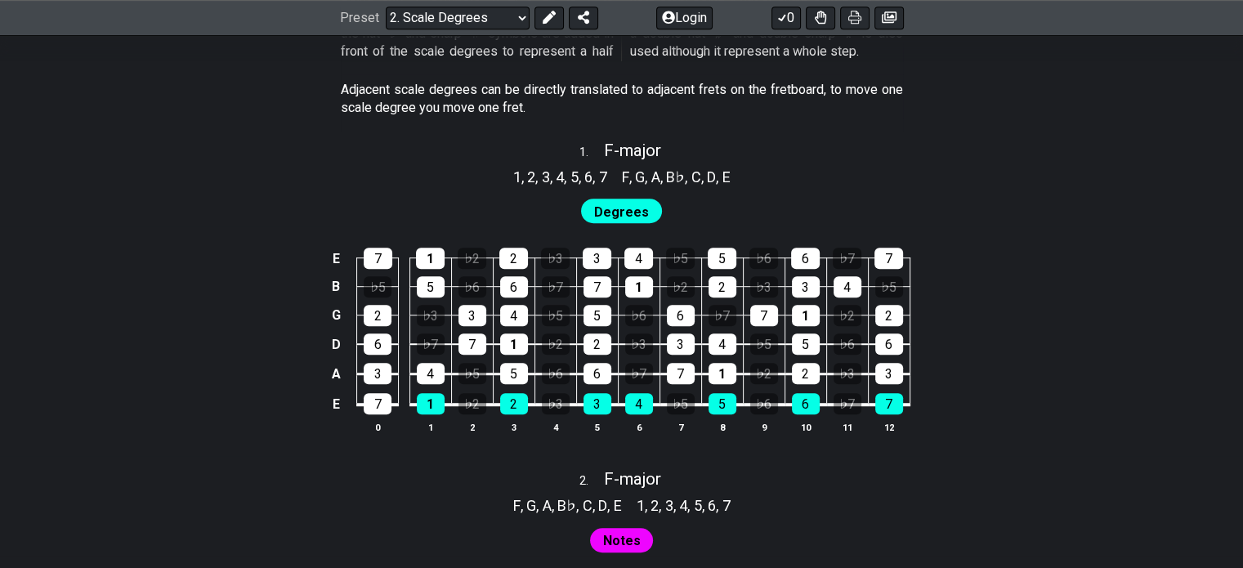
scroll to position [938, 0]
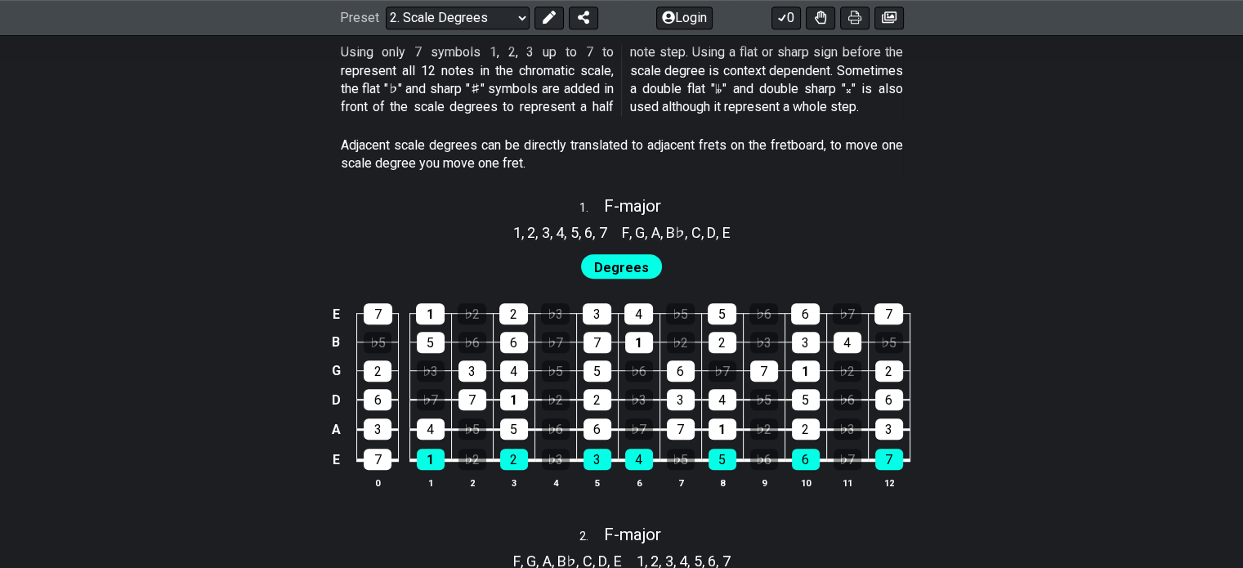
drag, startPoint x: 262, startPoint y: 221, endPoint x: 222, endPoint y: 212, distance: 40.3
click at [222, 212] on div "1 . F - major" at bounding box center [621, 201] width 1243 height 31
select select "F"
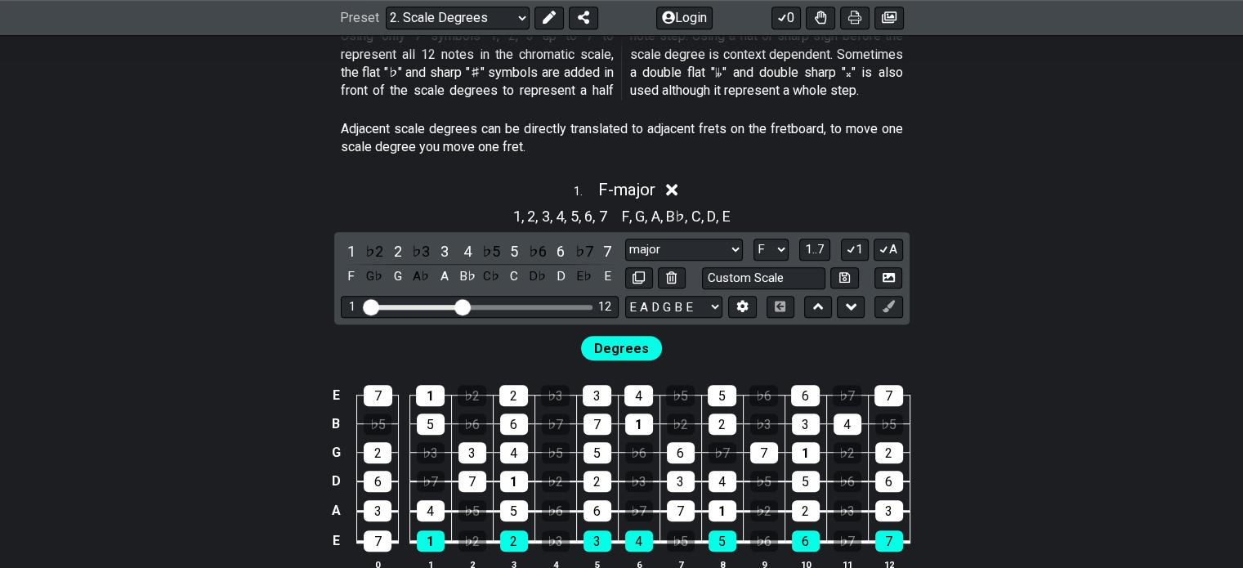
scroll to position [956, 0]
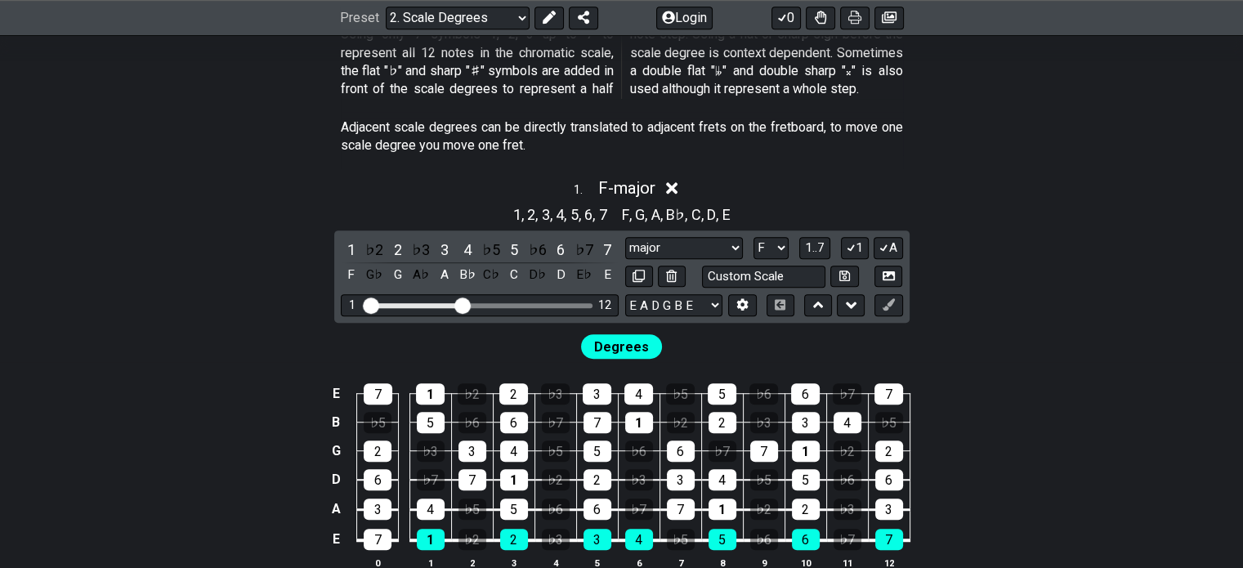
click at [226, 189] on div "1 . F - major" at bounding box center [621, 183] width 1243 height 31
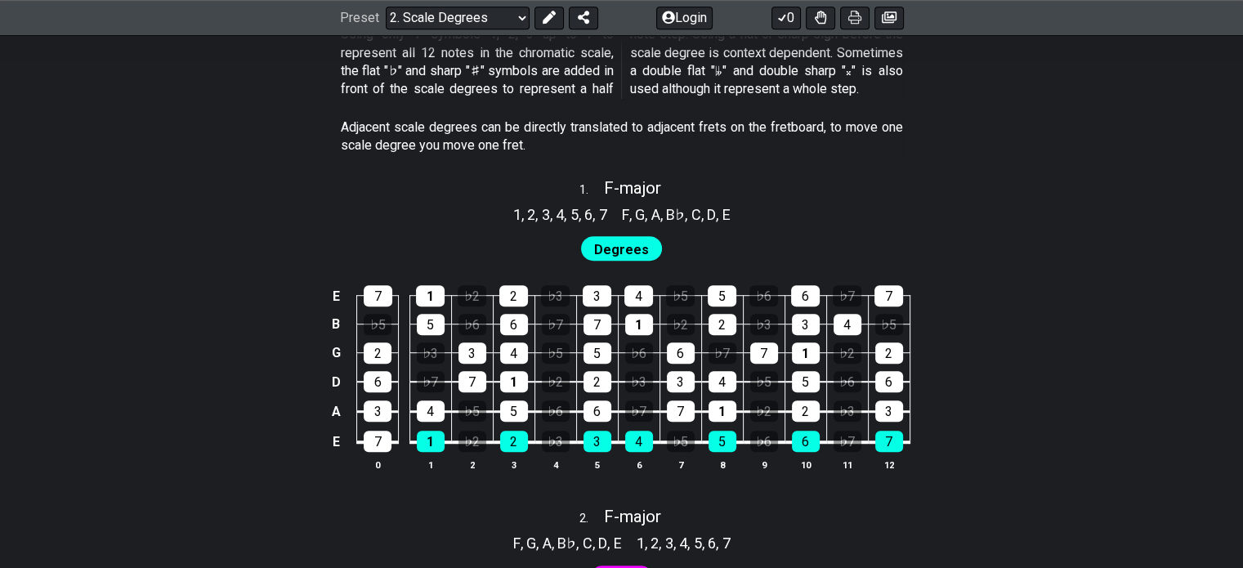
click at [231, 203] on div "1 , 2 , 3 , 4 , 5 , 6 , 7 F , G , A , B♭ , C , D , E" at bounding box center [621, 212] width 1243 height 26
click at [232, 219] on div "1 , 2 , 3 , 4 , 5 , 6 , 7 F , G , A , B♭ , C , D , E" at bounding box center [621, 212] width 1243 height 26
click at [406, 219] on div "1 , 2 , 3 , 4 , 5 , 6 , 7 F , G , A , B♭ , C , D , E" at bounding box center [621, 212] width 1243 height 26
click at [607, 238] on span "Degrees" at bounding box center [621, 250] width 55 height 24
click at [616, 195] on span "F - major" at bounding box center [632, 188] width 57 height 20
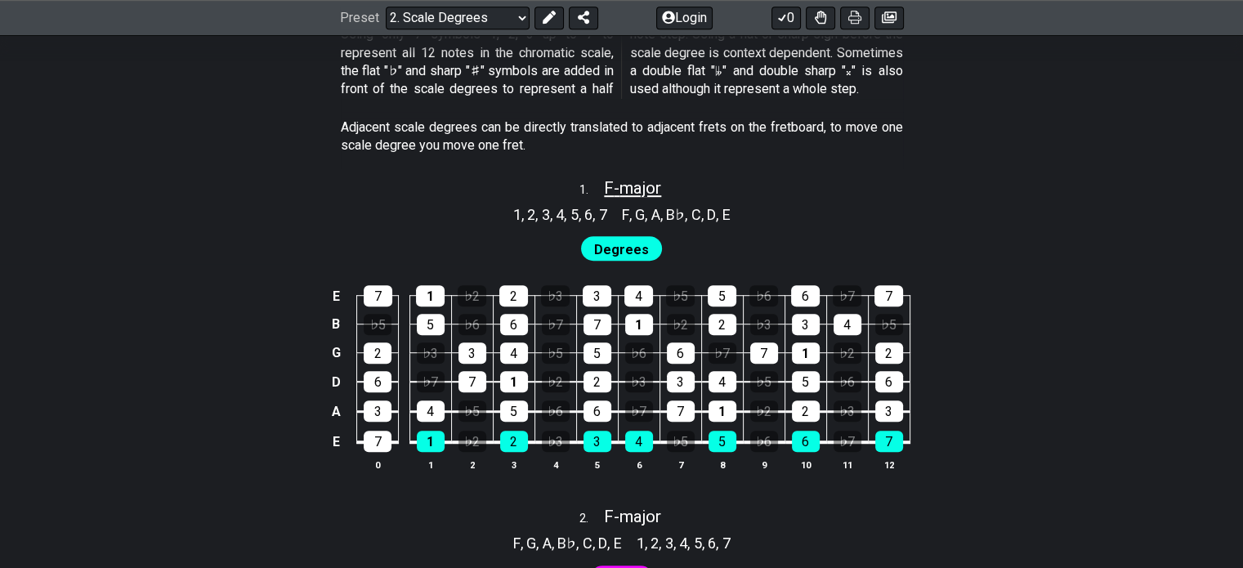
select select "F"
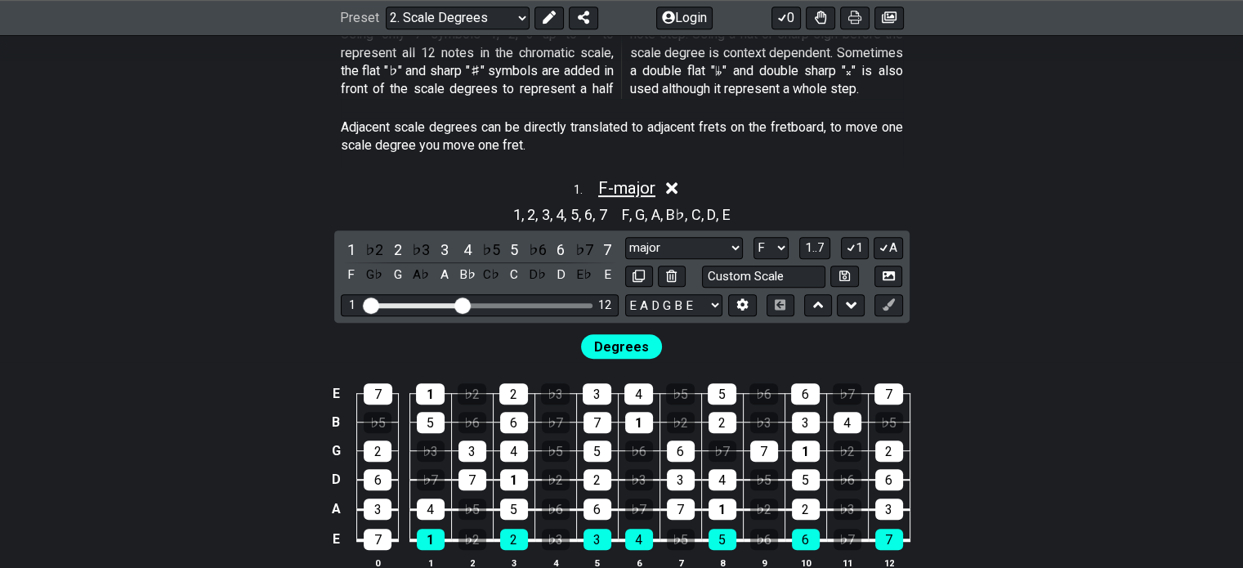
click at [635, 195] on span "F - major" at bounding box center [626, 188] width 57 height 20
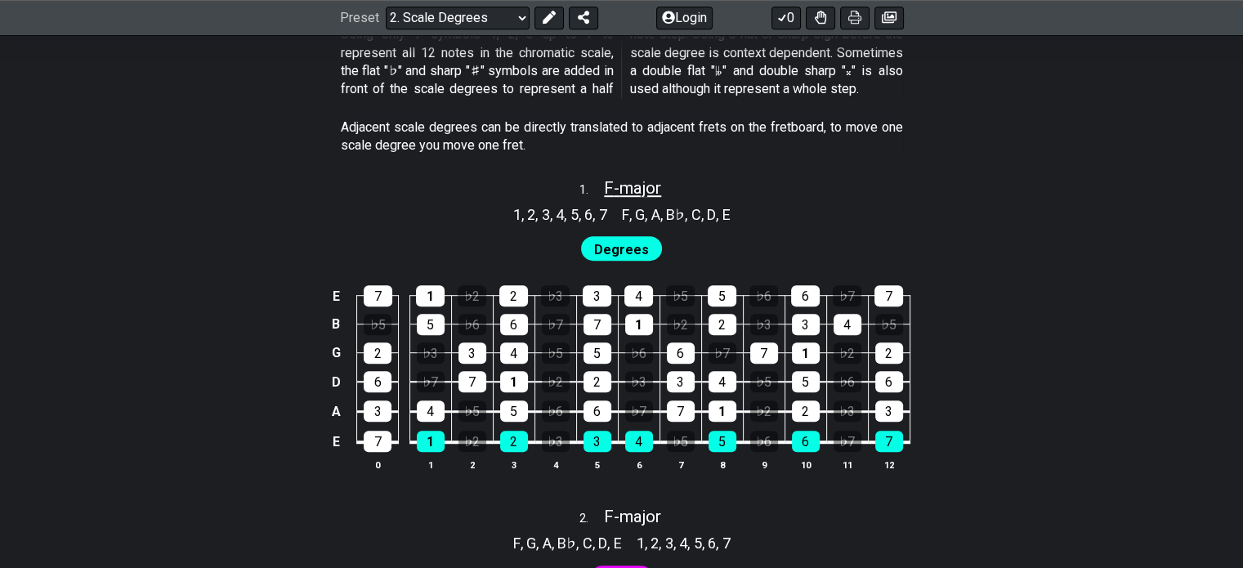
click at [635, 195] on span "F - major" at bounding box center [632, 188] width 57 height 20
select select "F"
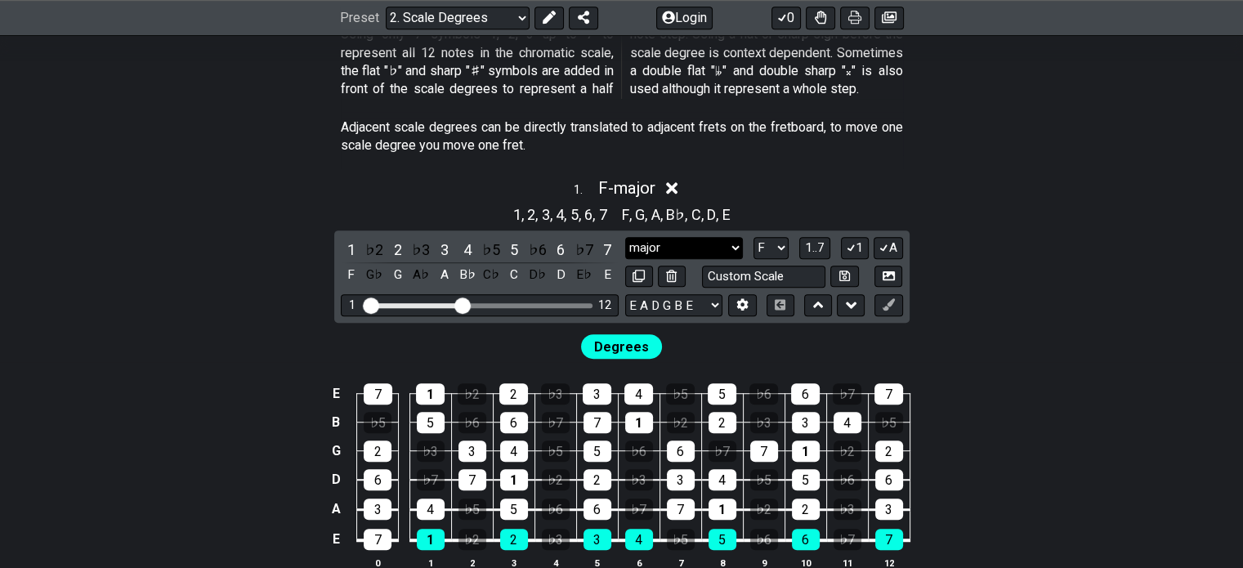
click at [643, 255] on select "major major Minor Pentatonic Major Pentatonic Minor Blues Major Blues Major / I…" at bounding box center [684, 248] width 118 height 22
select select "Dorian"
click at [625, 237] on select "major major Minor Pentatonic Major Pentatonic Minor Blues Major Blues Major / I…" at bounding box center [684, 248] width 118 height 22
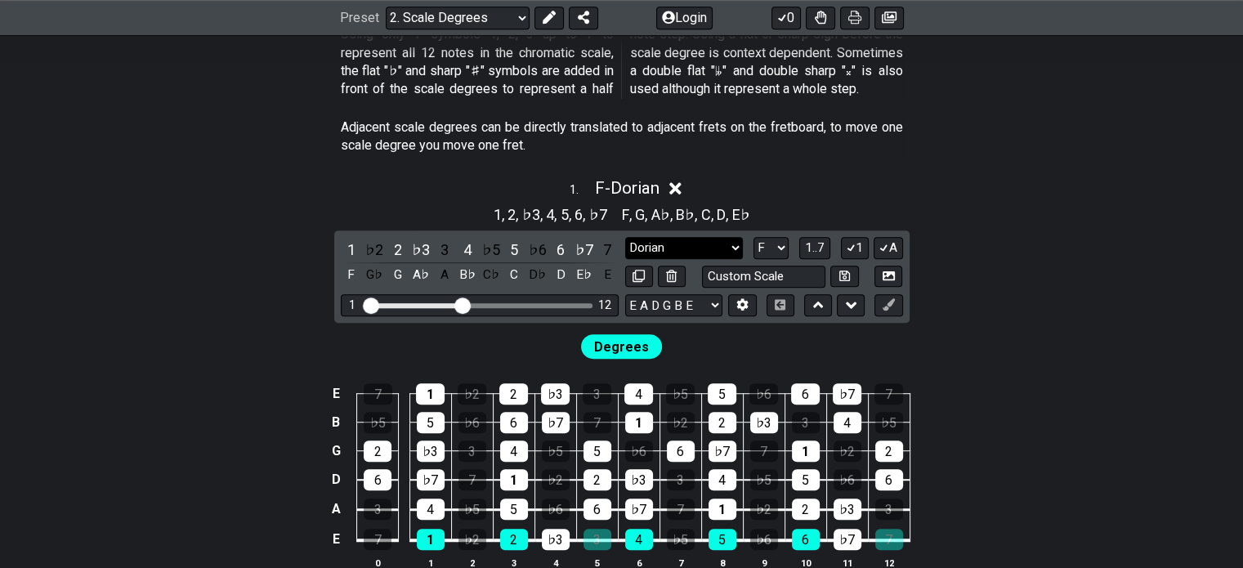
click at [638, 248] on select "major major Minor Pentatonic Major Pentatonic Minor Blues Major Blues Major / I…" at bounding box center [684, 248] width 118 height 22
click at [229, 218] on div "1 , 2 , ♭3 , 4 , 5 , 6 , ♭7 F , G , A♭ , B♭ , C , D , E♭" at bounding box center [621, 212] width 1243 height 26
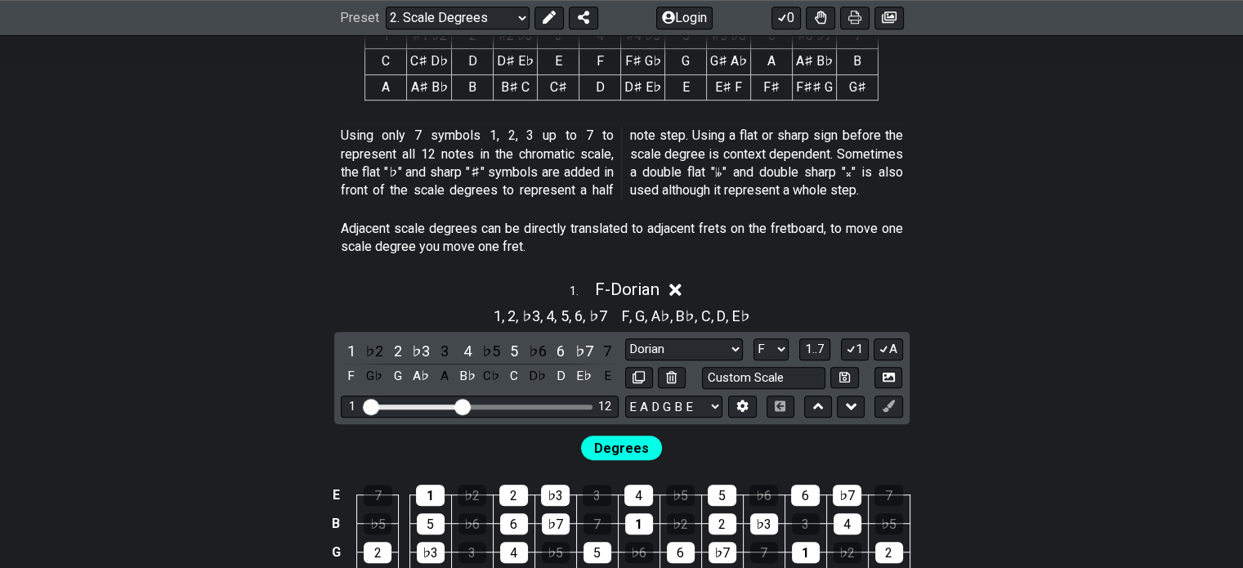
scroll to position [857, 0]
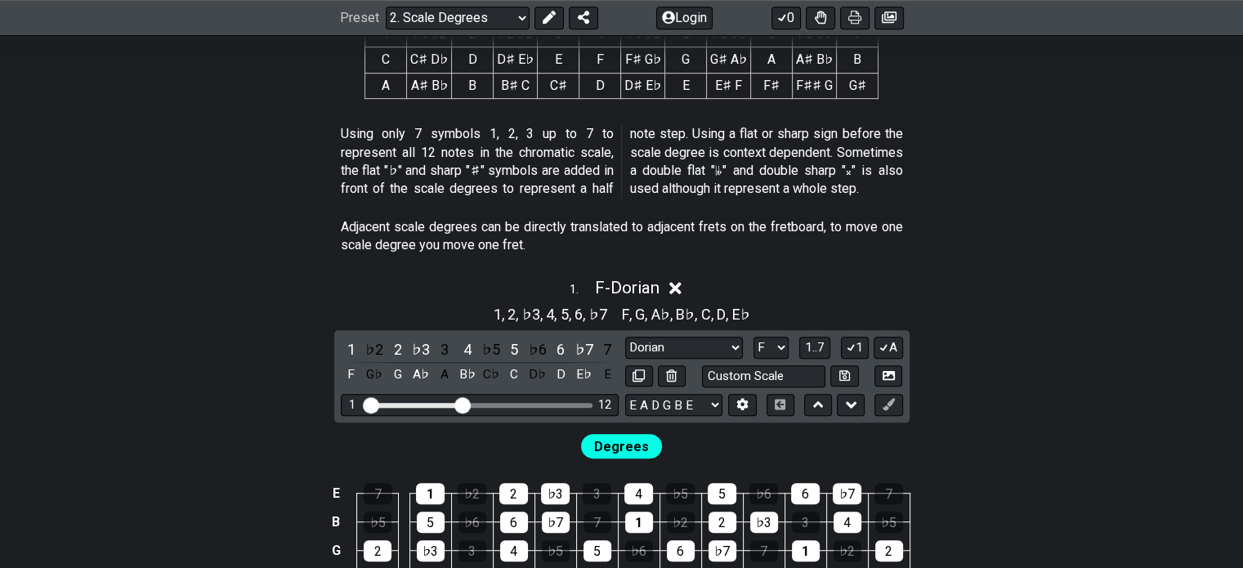
drag, startPoint x: 229, startPoint y: 218, endPoint x: 199, endPoint y: 218, distance: 29.4
click at [199, 218] on section "Adjacent scale degrees can be directly translated to adjacent frets on the fret…" at bounding box center [621, 240] width 1243 height 56
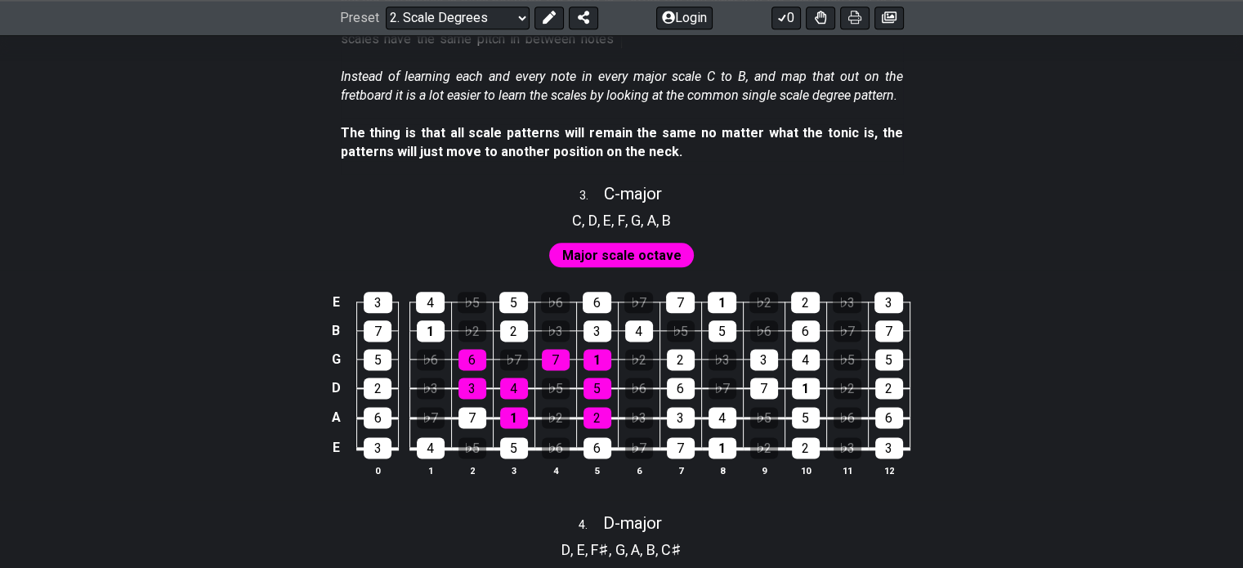
scroll to position [1993, 0]
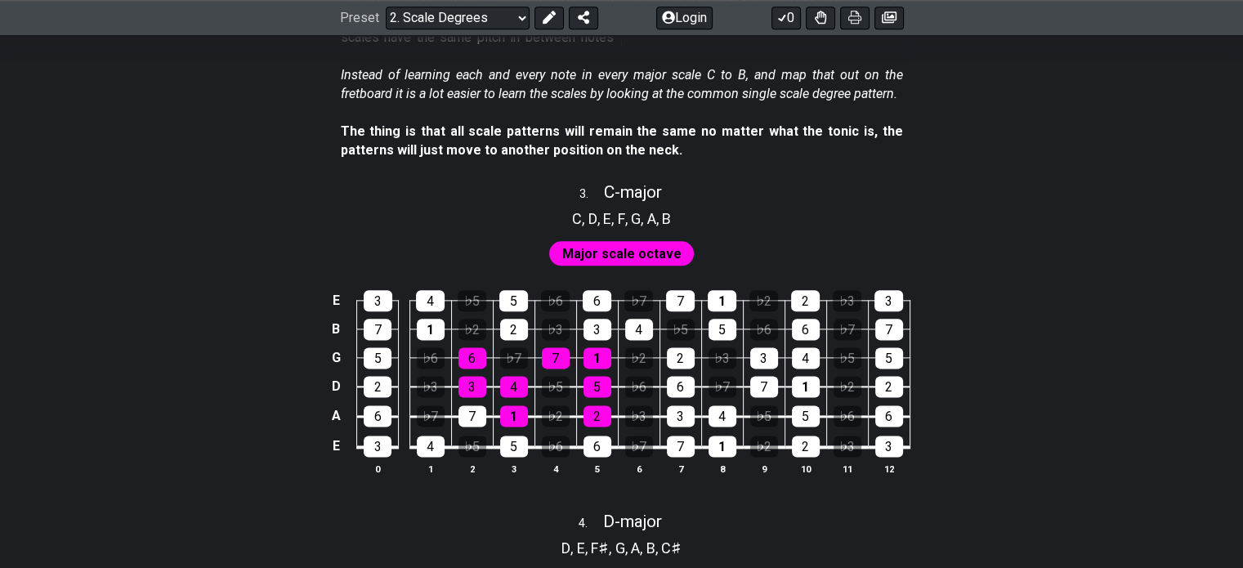
drag, startPoint x: 285, startPoint y: 128, endPoint x: 212, endPoint y: 132, distance: 73.7
click at [212, 132] on section "The thing is that all scale patterns will remain the same no matter what the to…" at bounding box center [621, 144] width 1243 height 56
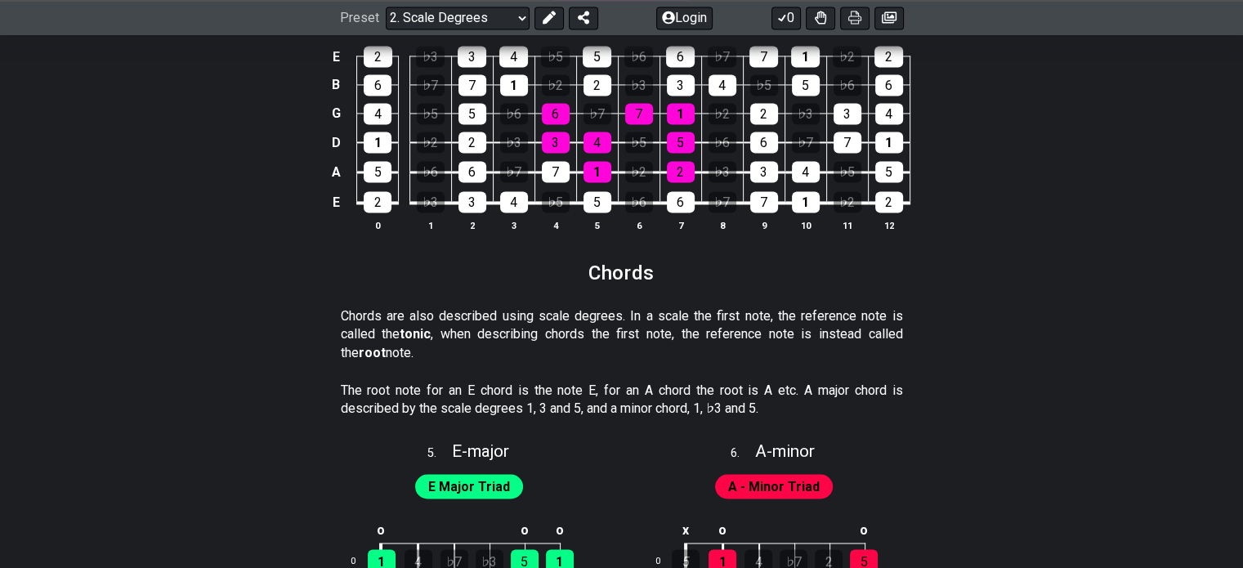
scroll to position [2565, 0]
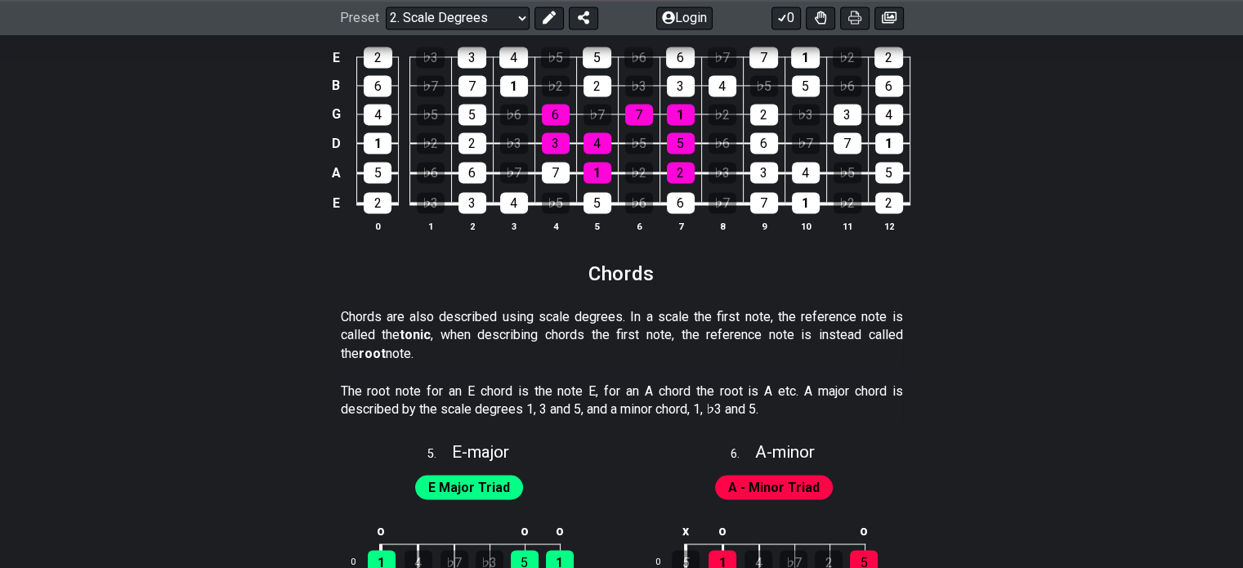
drag, startPoint x: 227, startPoint y: 120, endPoint x: 190, endPoint y: 127, distance: 37.4
click at [190, 127] on div "E 2 ♭3 3 4 ♭5 5 ♭6 6 ♭7 7 1 ♭2 2 B 6 ♭7 7 1 ♭2 2 ♭3 3 4 ♭5 5 ♭6 6 G 4 ♭5 5 ♭6 6…" at bounding box center [621, 140] width 1243 height 230
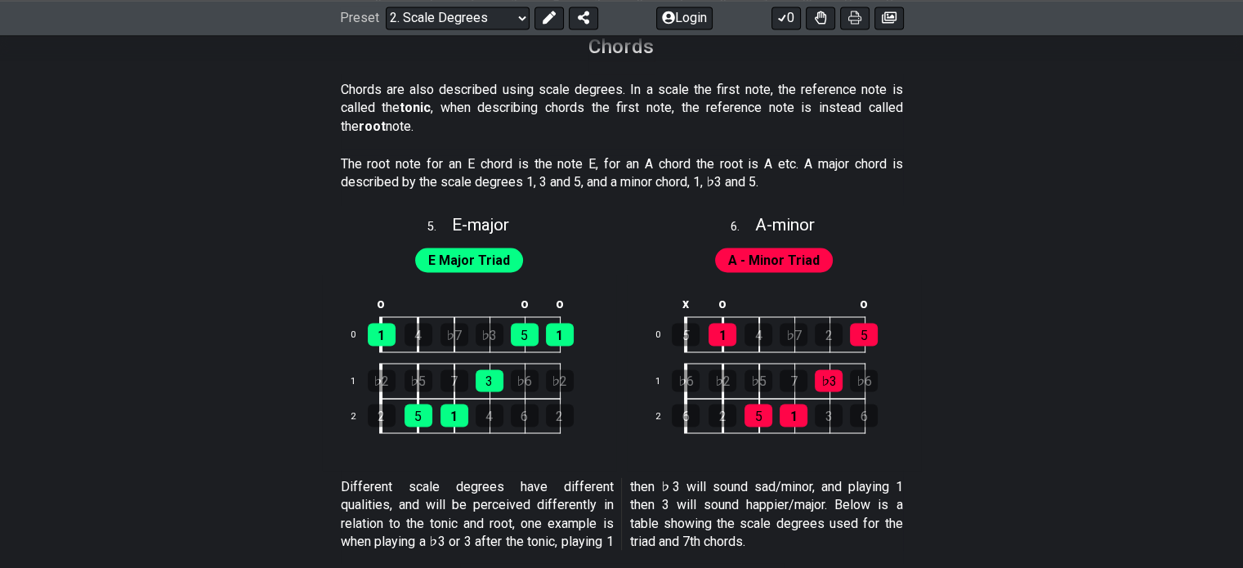
scroll to position [2795, 0]
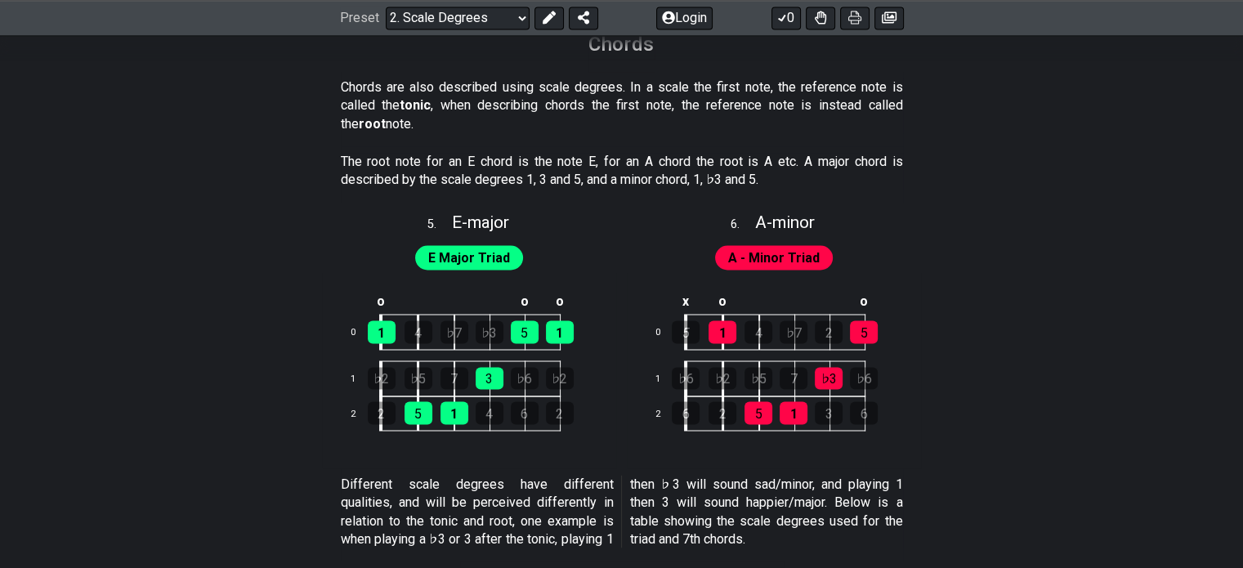
drag, startPoint x: 190, startPoint y: 127, endPoint x: 145, endPoint y: 90, distance: 58.7
click at [145, 90] on section "Chords are also described using scale degrees. In a scale the first note, the r…" at bounding box center [621, 109] width 1243 height 74
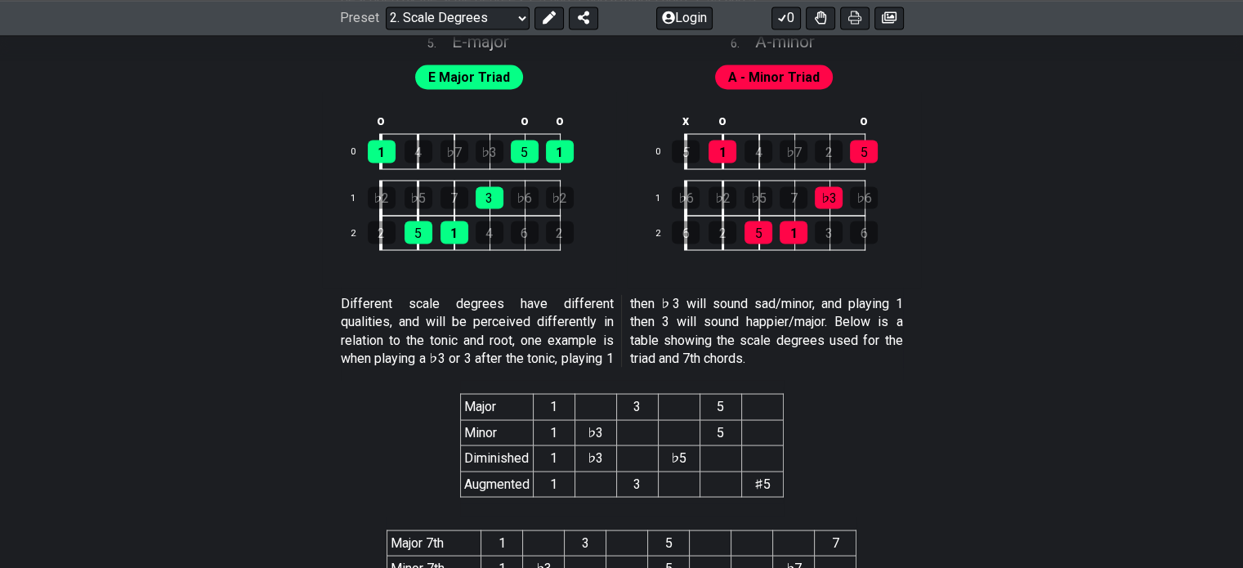
scroll to position [2979, 0]
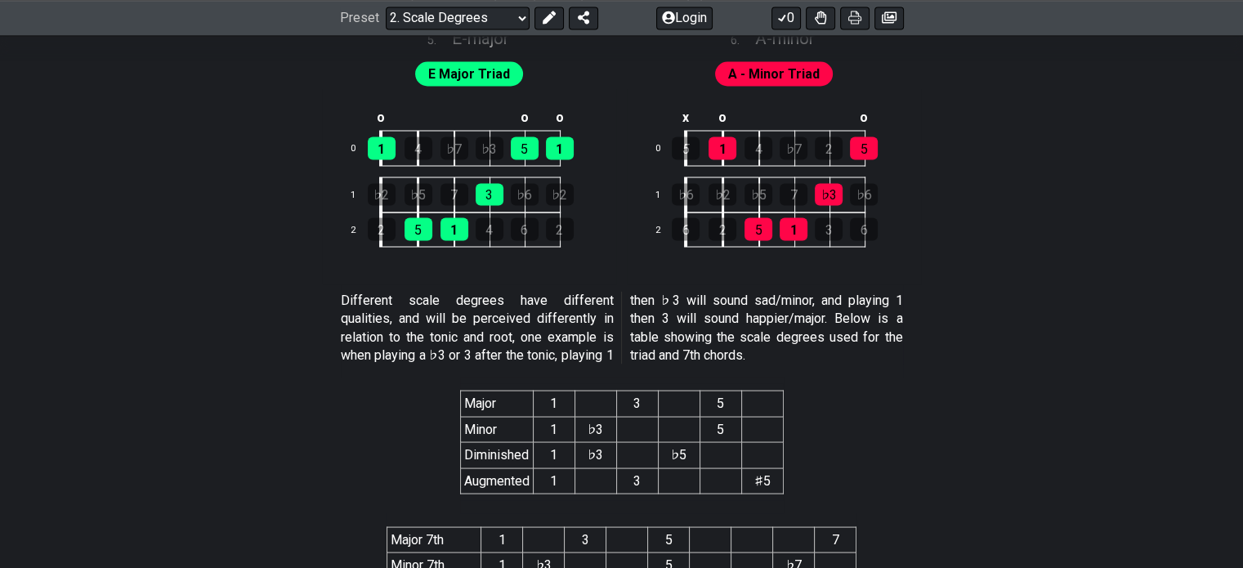
drag, startPoint x: 145, startPoint y: 91, endPoint x: 91, endPoint y: 92, distance: 54.0
drag, startPoint x: 298, startPoint y: 279, endPoint x: 204, endPoint y: 229, distance: 105.7
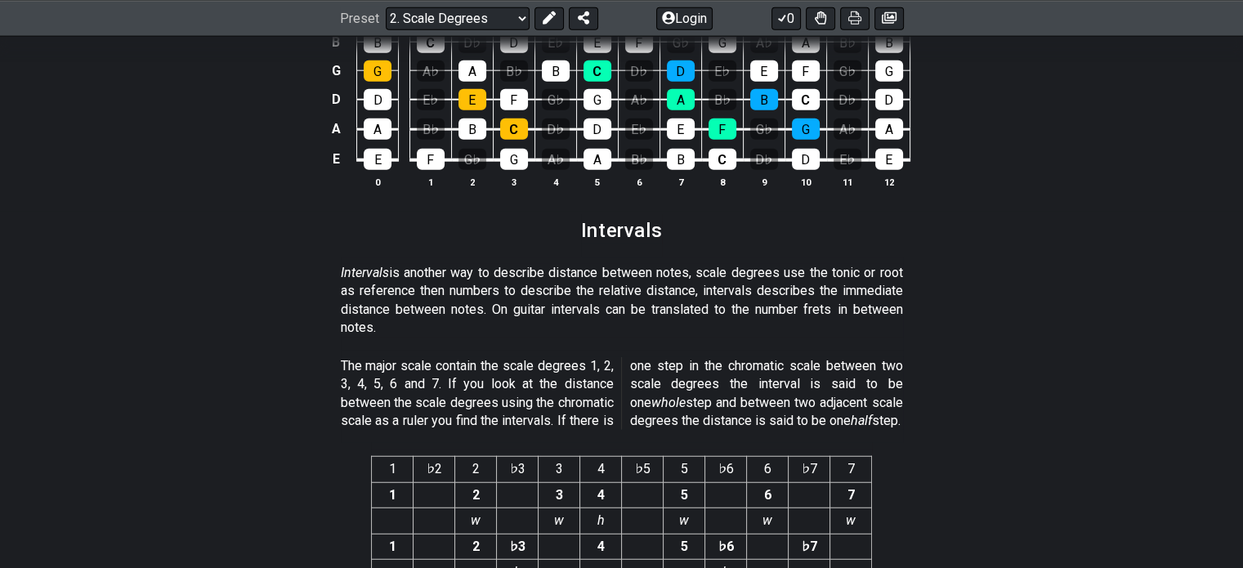
scroll to position [4132, 0]
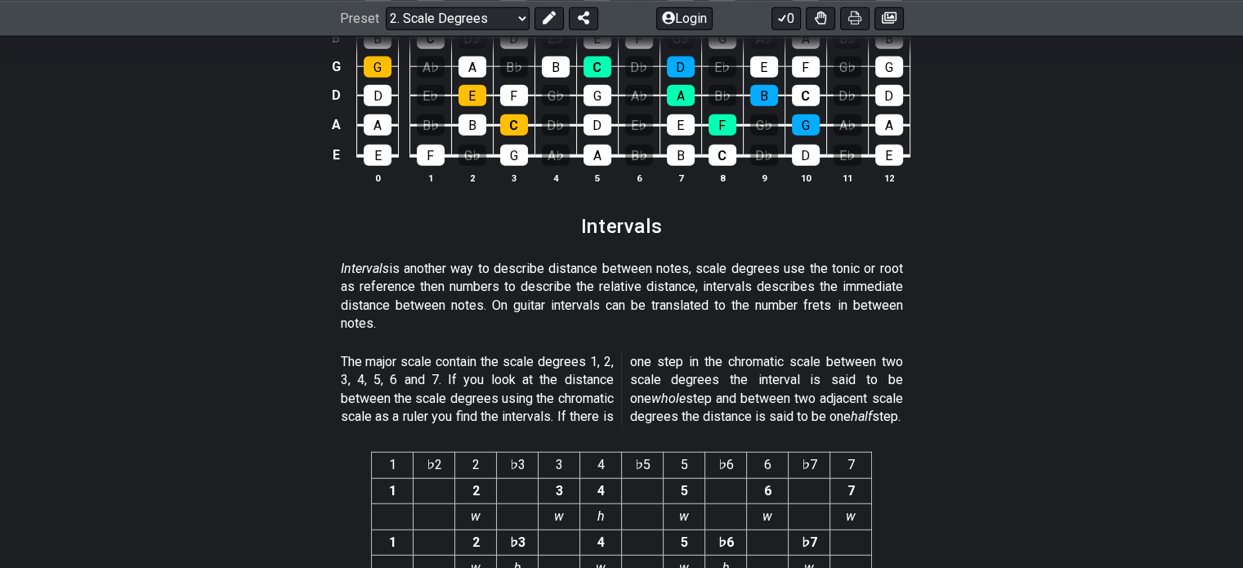
drag, startPoint x: 235, startPoint y: 319, endPoint x: 192, endPoint y: 311, distance: 44.1
click at [192, 311] on section "Intervals is another way to describe distance between notes, scale degrees use …" at bounding box center [621, 299] width 1243 height 93
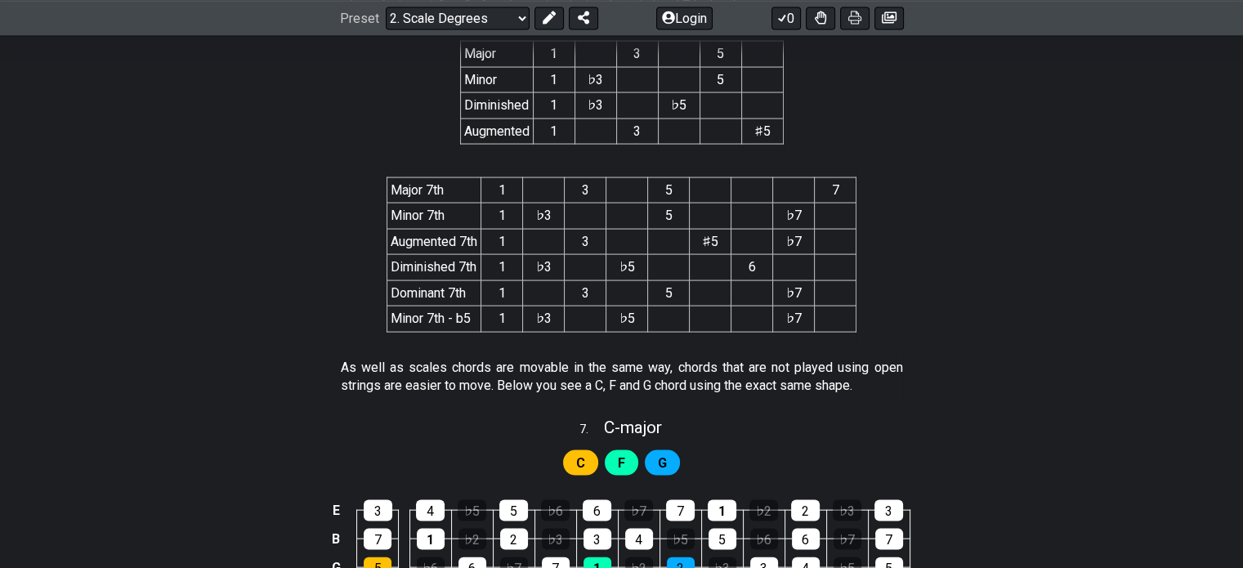
scroll to position [3264, 0]
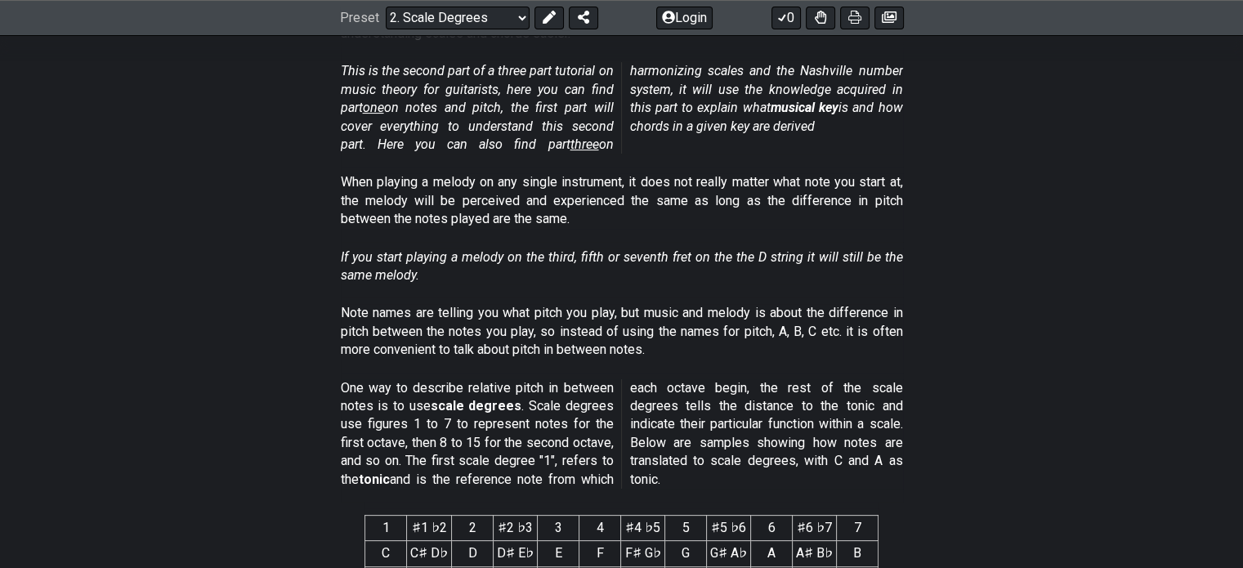
scroll to position [74, 0]
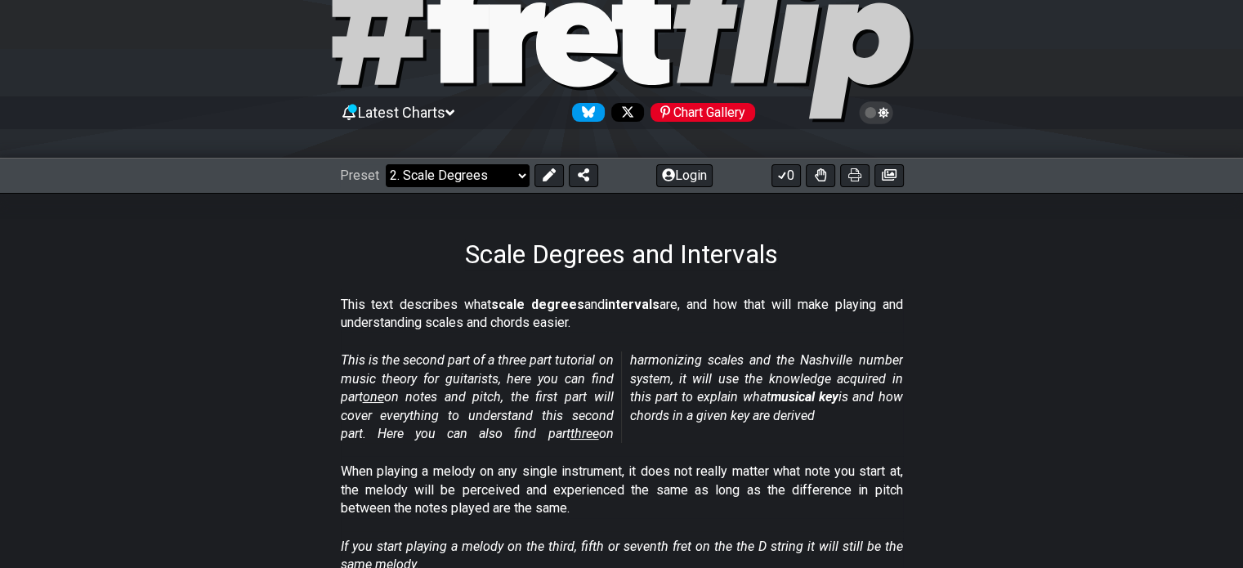
click at [484, 173] on select "Welcome to #fretflip! Initial Preset Custom Preset Minor Pentatonic Major Penta…" at bounding box center [458, 175] width 144 height 23
